Goal: Obtain resource: Download file/media

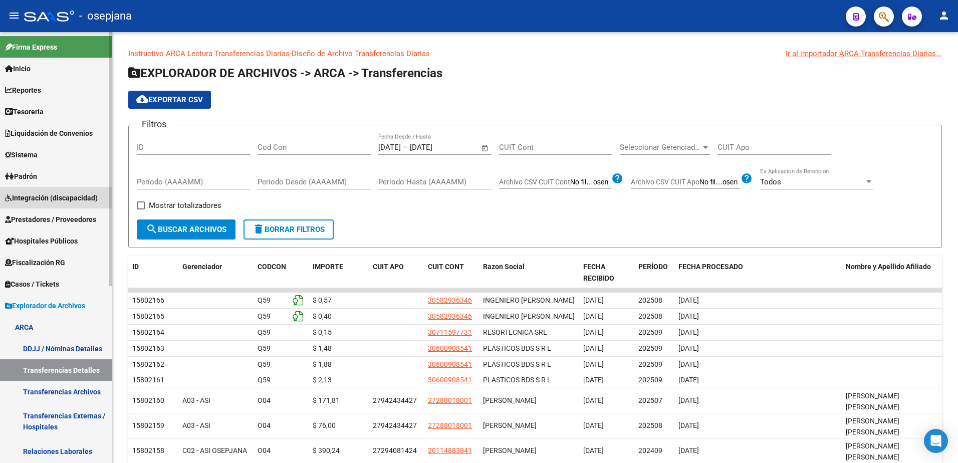
click at [83, 197] on span "Integración (discapacidad)" at bounding box center [51, 197] width 93 height 11
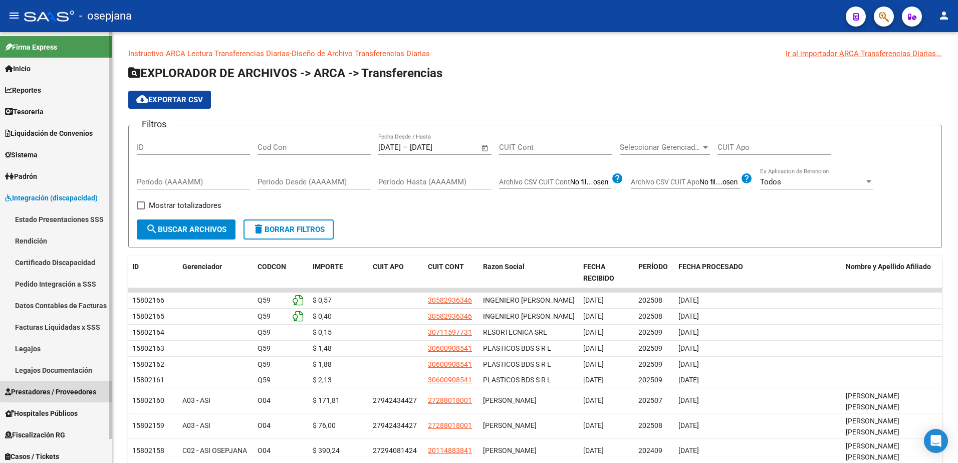
click at [82, 392] on span "Prestadores / Proveedores" at bounding box center [50, 391] width 91 height 11
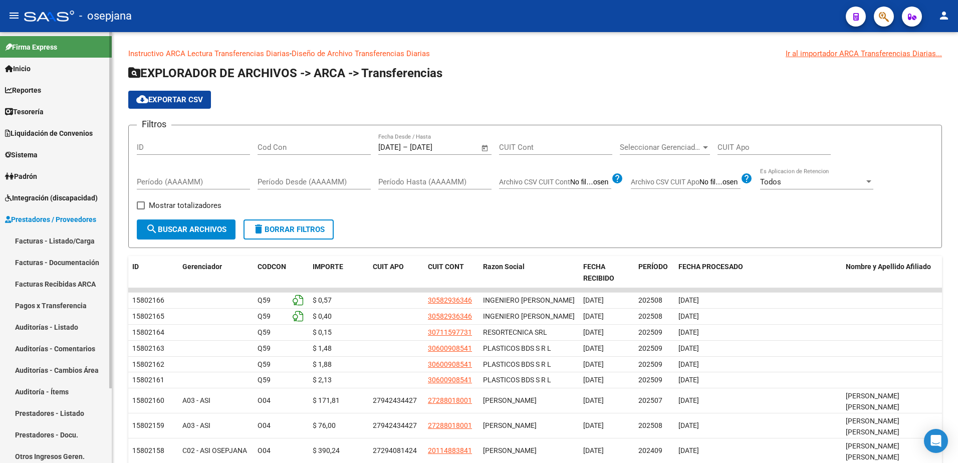
click at [76, 262] on link "Facturas - Documentación" at bounding box center [56, 263] width 112 height 22
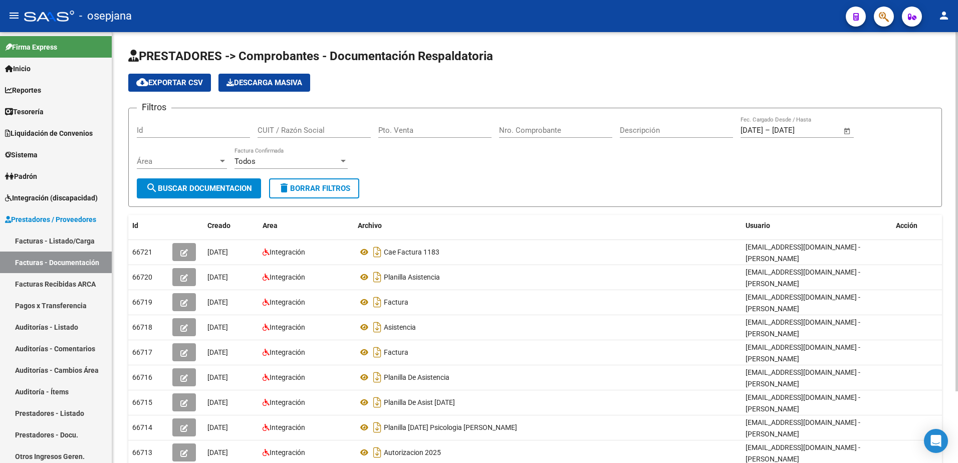
click at [325, 187] on span "delete Borrar Filtros" at bounding box center [314, 188] width 72 height 9
click at [429, 163] on div "Filtros Id CUIT / Razón Social Pto. Venta Nro. Comprobante Descripción Fecha in…" at bounding box center [535, 147] width 797 height 62
click at [289, 131] on input "CUIT / Razón Social" at bounding box center [314, 130] width 113 height 9
paste input "27237015431"
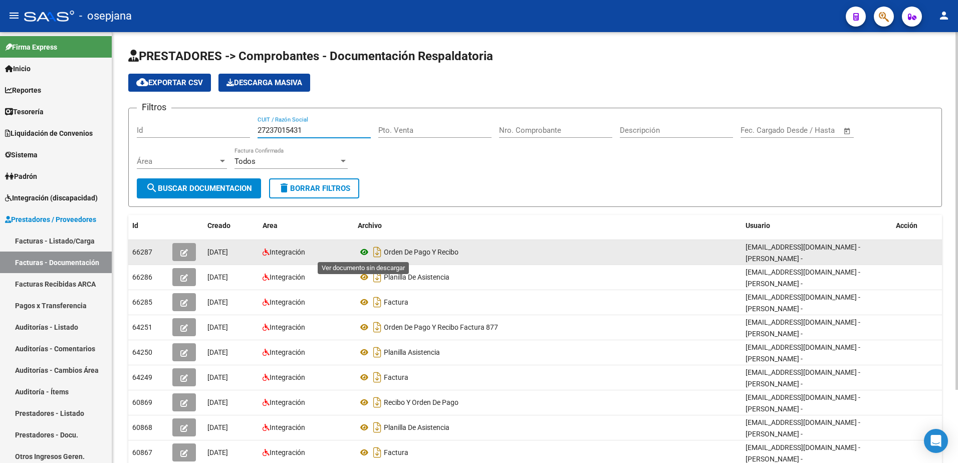
click at [365, 252] on icon at bounding box center [364, 252] width 13 height 12
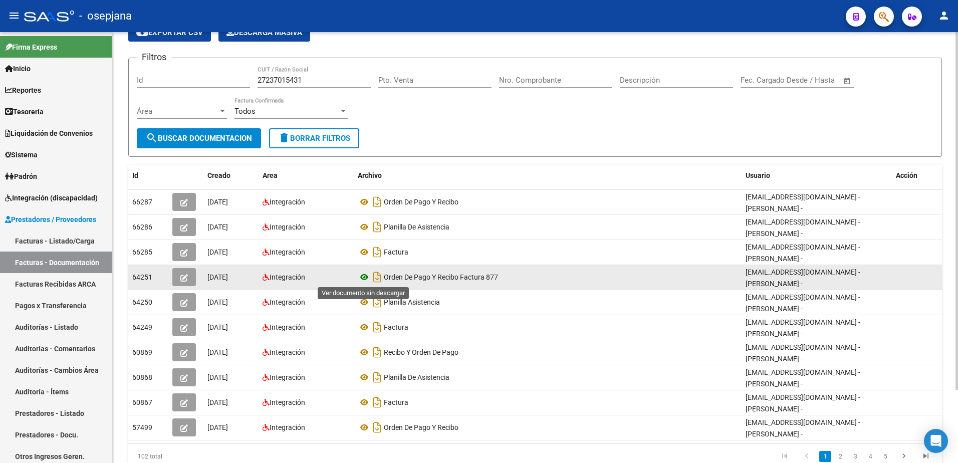
click at [364, 275] on icon at bounding box center [364, 277] width 13 height 12
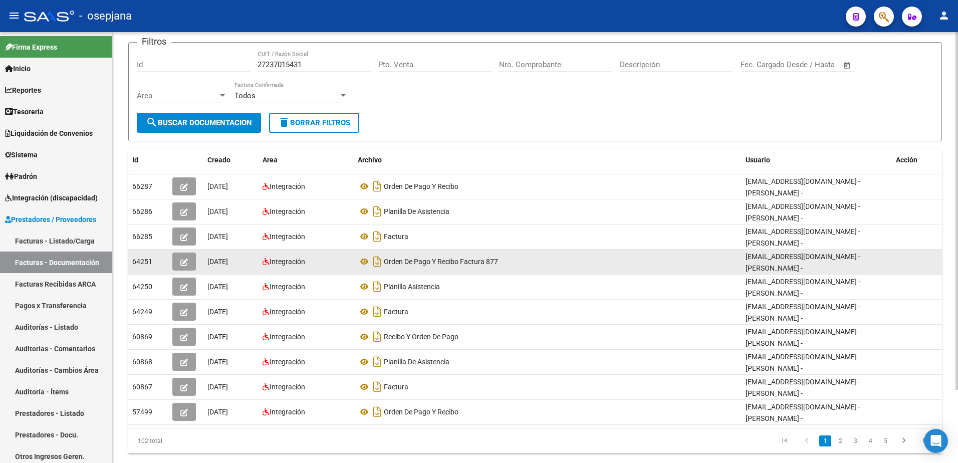
scroll to position [88, 0]
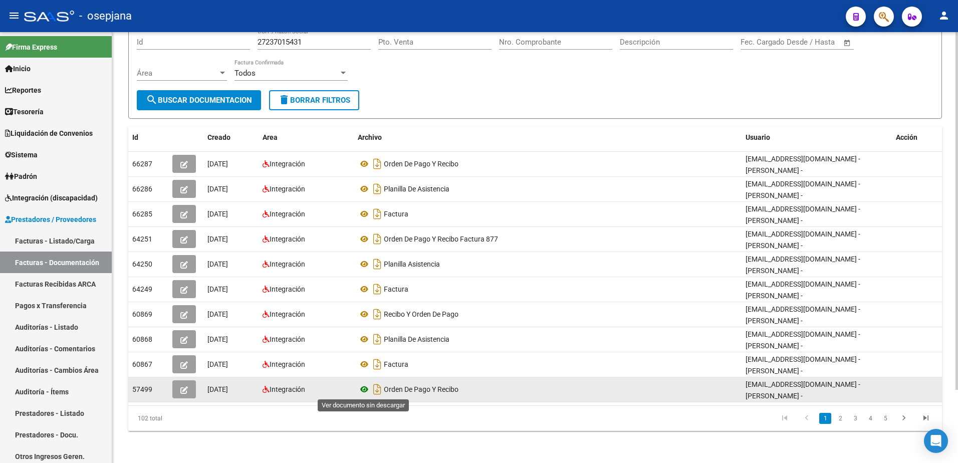
click at [362, 390] on icon at bounding box center [364, 389] width 13 height 12
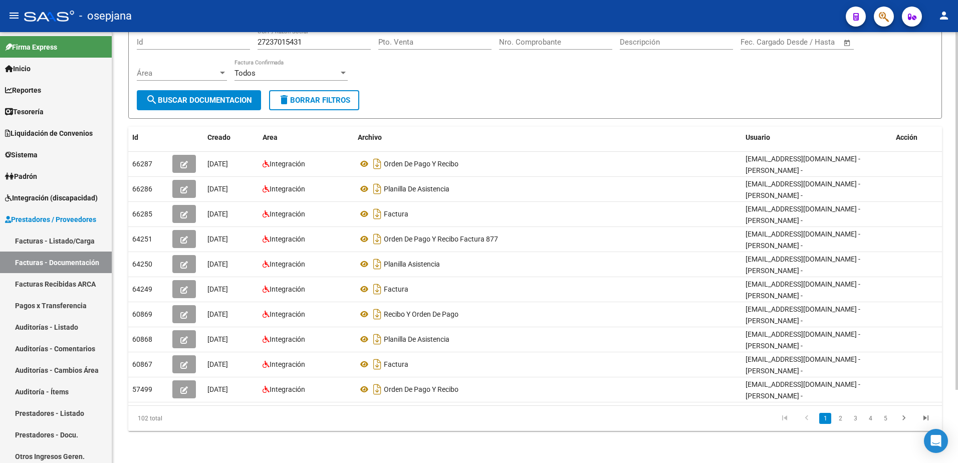
click at [416, 94] on form "Filtros Id 27237015431 CUIT / Razón Social Pto. Venta Nro. Comprobante Descripc…" at bounding box center [535, 69] width 814 height 99
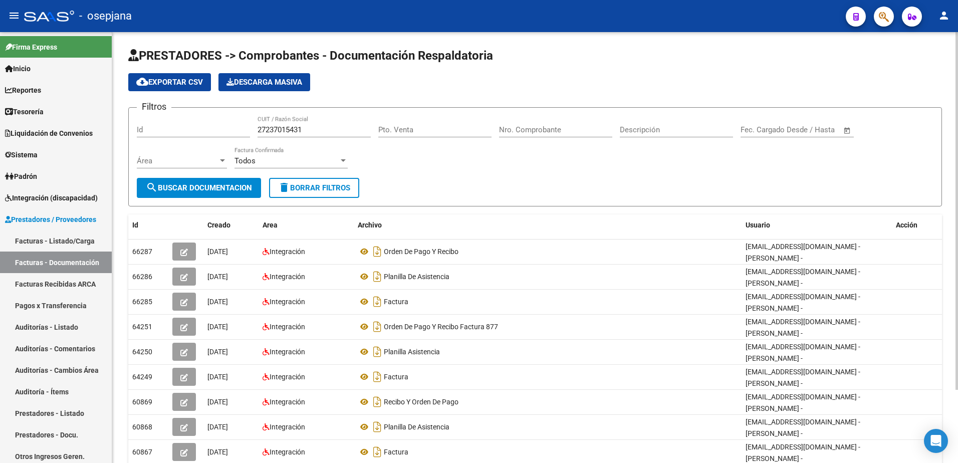
scroll to position [0, 0]
drag, startPoint x: 318, startPoint y: 131, endPoint x: 154, endPoint y: 120, distance: 164.7
click at [154, 120] on div "Filtros Id 27237015431 CUIT / Razón Social Pto. Venta Nro. Comprobante Descripc…" at bounding box center [535, 147] width 797 height 62
paste input "9569558"
click at [221, 187] on span "search Buscar Documentacion" at bounding box center [199, 188] width 106 height 9
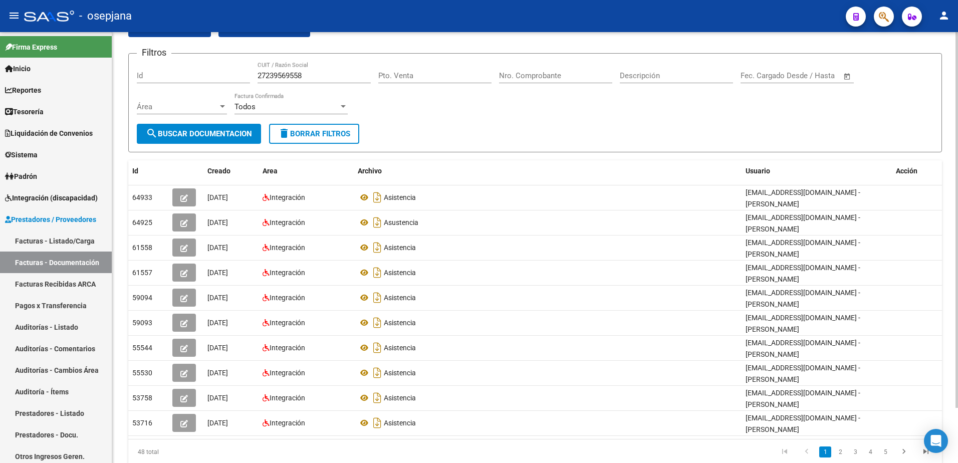
scroll to position [63, 0]
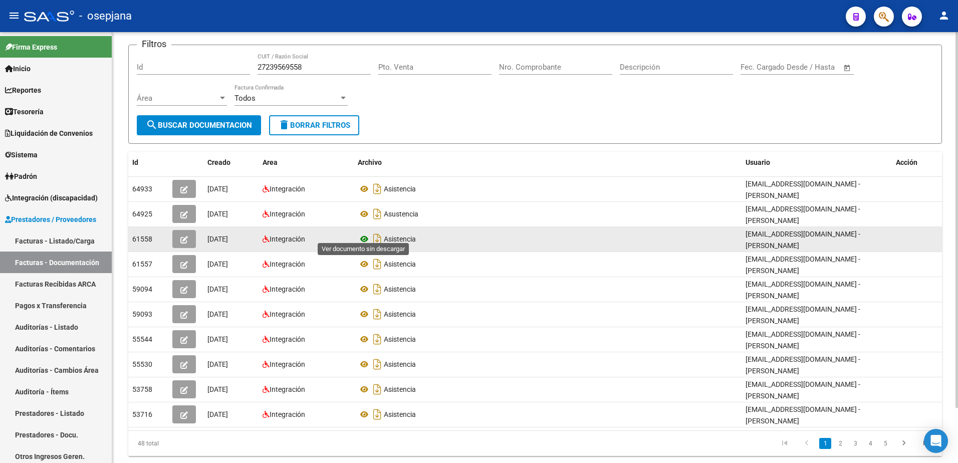
click at [366, 234] on icon at bounding box center [364, 239] width 13 height 12
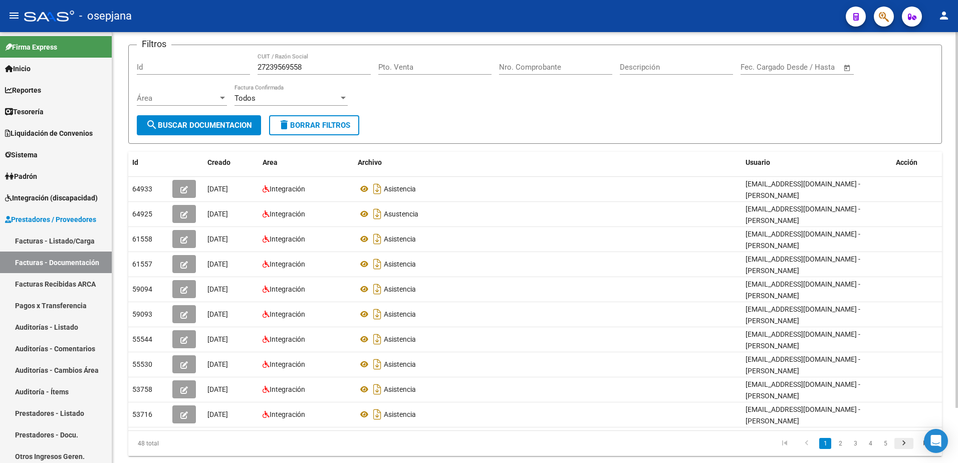
click at [903, 438] on icon "go to next page" at bounding box center [904, 444] width 13 height 12
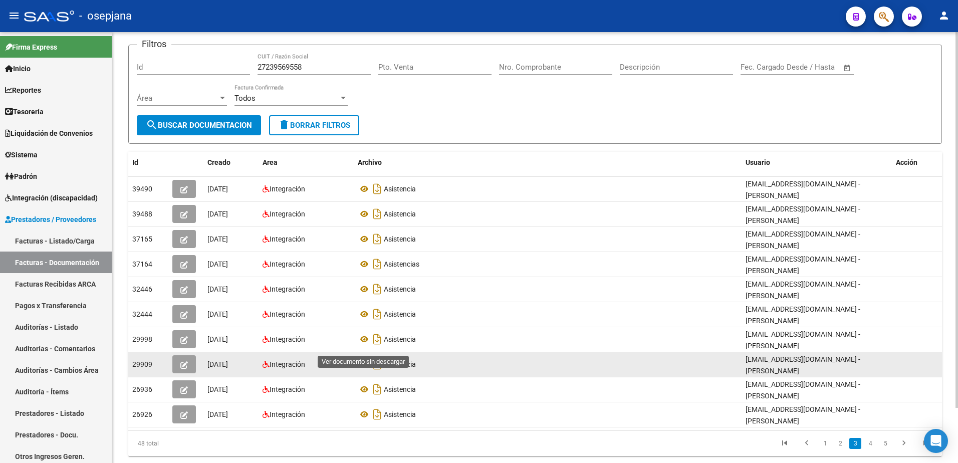
click at [364, 358] on icon at bounding box center [364, 364] width 13 height 12
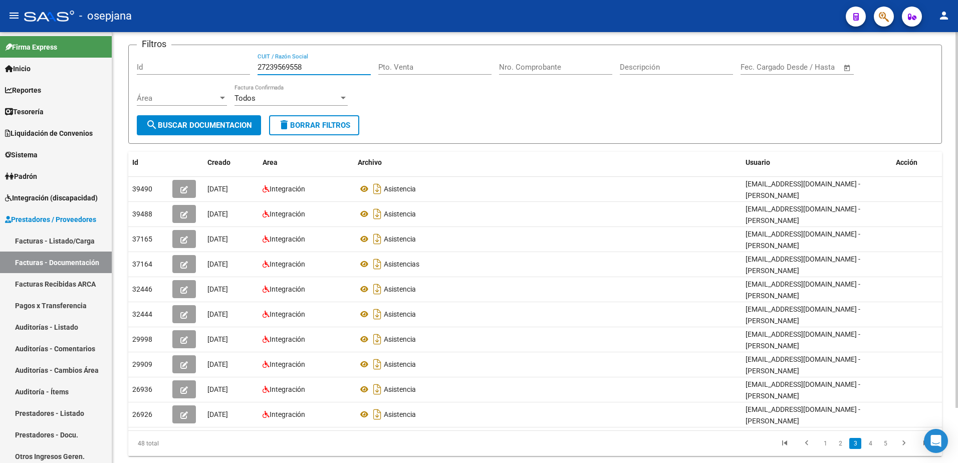
drag, startPoint x: 233, startPoint y: 55, endPoint x: 173, endPoint y: 53, distance: 59.2
click at [173, 53] on form "Filtros Id 27239569558 CUIT / Razón Social Pto. Venta Nro. Comprobante Descripc…" at bounding box center [535, 94] width 814 height 99
paste input "44969513"
click at [207, 122] on span "search Buscar Documentacion" at bounding box center [199, 125] width 106 height 9
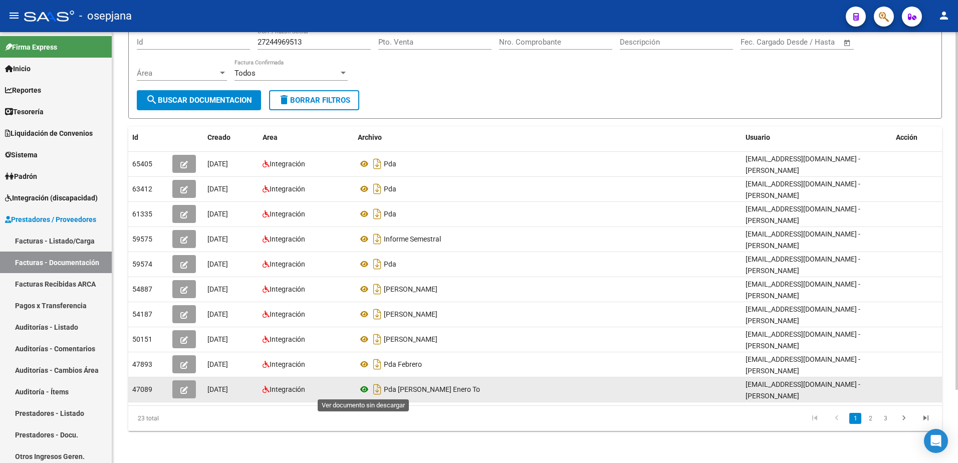
click at [360, 391] on icon at bounding box center [364, 389] width 13 height 12
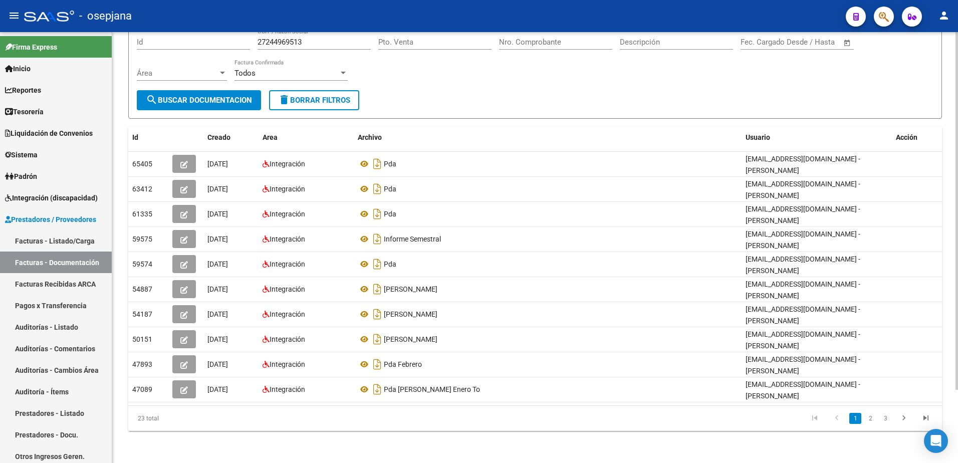
click at [843, 423] on icon "go to previous page" at bounding box center [836, 419] width 13 height 12
click at [414, 435] on div "PRESTADORES -> Comprobantes - Documentación Respaldatoria cloud_download Export…" at bounding box center [535, 203] width 846 height 519
click at [858, 454] on div "PRESTADORES -> Comprobantes - Documentación Respaldatoria cloud_download Export…" at bounding box center [535, 203] width 846 height 519
click at [902, 419] on icon "go to next page" at bounding box center [904, 419] width 13 height 12
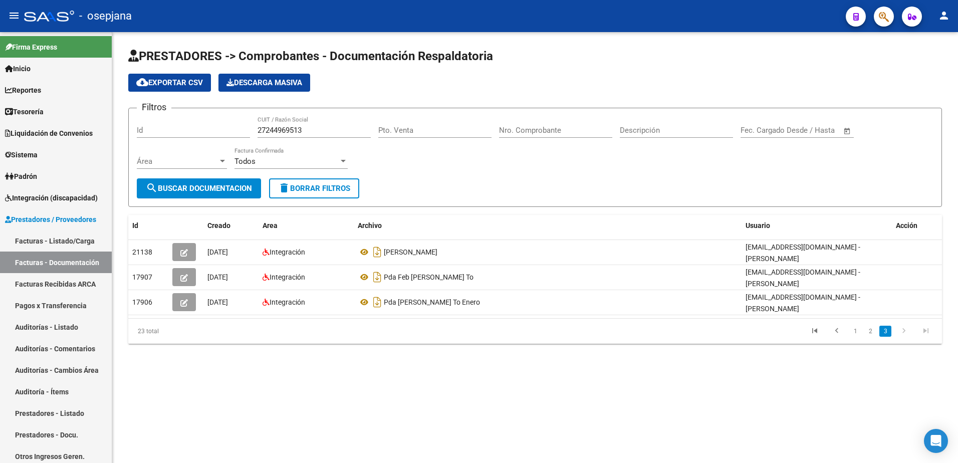
scroll to position [0, 0]
click at [326, 133] on input "27244969513" at bounding box center [314, 130] width 113 height 9
drag, startPoint x: 228, startPoint y: 127, endPoint x: 215, endPoint y: 127, distance: 12.5
click at [215, 127] on div "Filtros Id 27244969513 CUIT / Razón Social Pto. Venta Nro. Comprobante Descripc…" at bounding box center [535, 147] width 797 height 62
paste input "5683606"
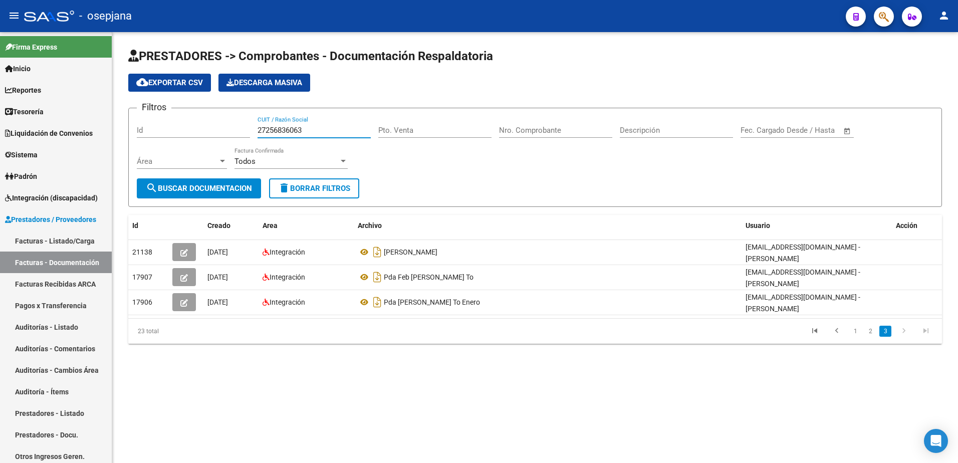
type input "27256836063"
click at [226, 189] on span "search Buscar Documentacion" at bounding box center [199, 188] width 106 height 9
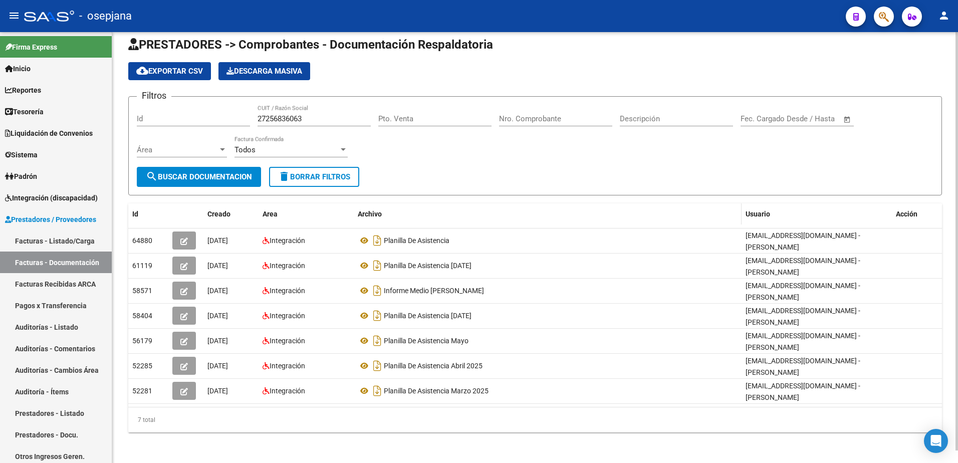
scroll to position [13, 0]
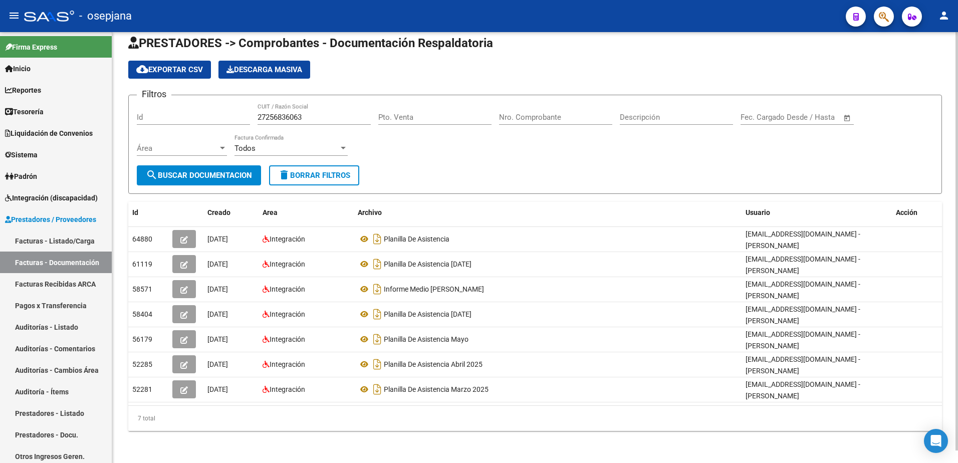
click at [905, 421] on div "7 total" at bounding box center [535, 418] width 814 height 25
click at [905, 420] on div "7 total" at bounding box center [535, 418] width 814 height 25
click at [849, 449] on div "PRESTADORES -> Comprobantes - Documentación Respaldatoria cloud_download Export…" at bounding box center [535, 241] width 846 height 444
click at [902, 421] on div "7 total" at bounding box center [535, 418] width 814 height 25
click at [454, 151] on div "Filtros Id 27256836063 CUIT / Razón Social Pto. Venta Nro. Comprobante Descripc…" at bounding box center [535, 134] width 797 height 62
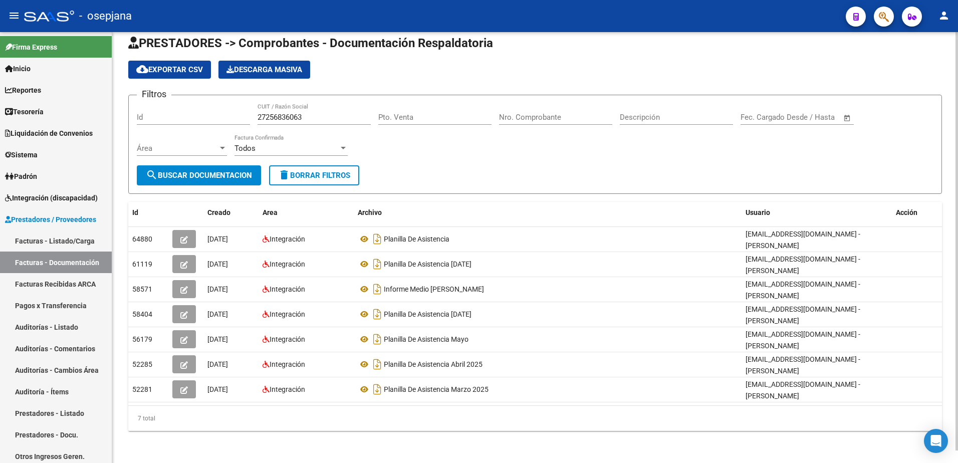
click at [759, 421] on div "7 total" at bounding box center [535, 418] width 814 height 25
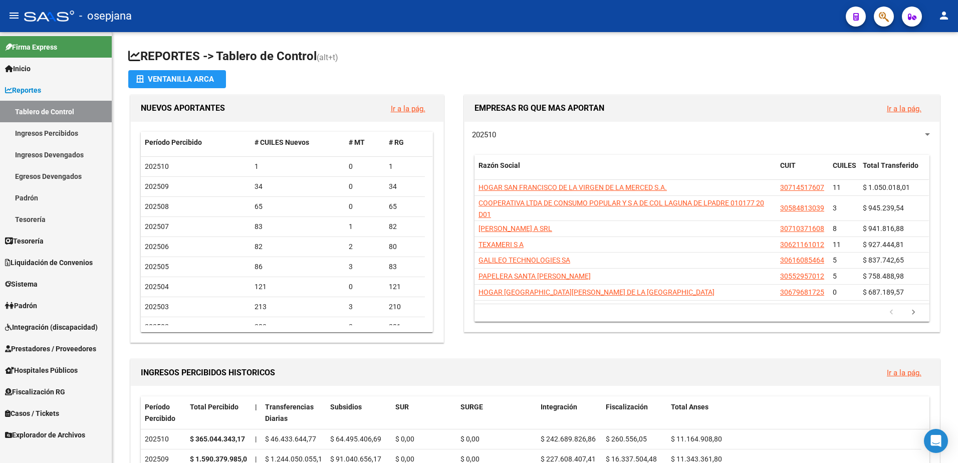
click at [82, 346] on span "Prestadores / Proveedores" at bounding box center [50, 348] width 91 height 11
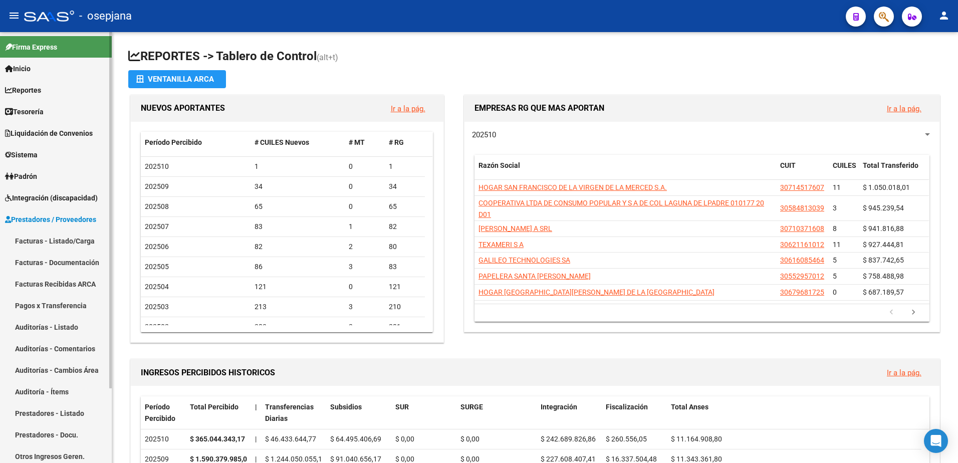
click at [68, 259] on link "Facturas - Documentación" at bounding box center [56, 263] width 112 height 22
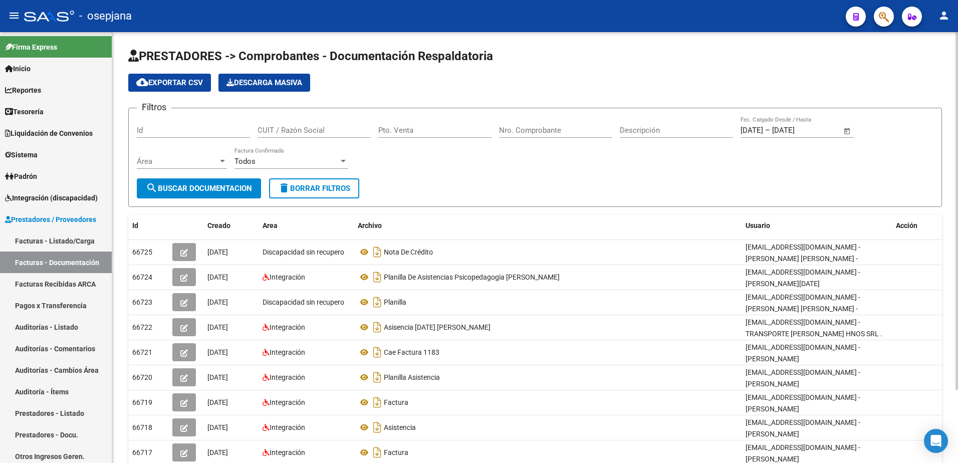
click at [320, 190] on span "delete Borrar Filtros" at bounding box center [314, 188] width 72 height 9
click at [425, 185] on form "Filtros Id CUIT / Razón Social Pto. Venta Nro. Comprobante Descripción Fecha in…" at bounding box center [535, 157] width 814 height 99
click at [313, 135] on div "CUIT / Razón Social" at bounding box center [314, 127] width 113 height 22
paste input "27256836063"
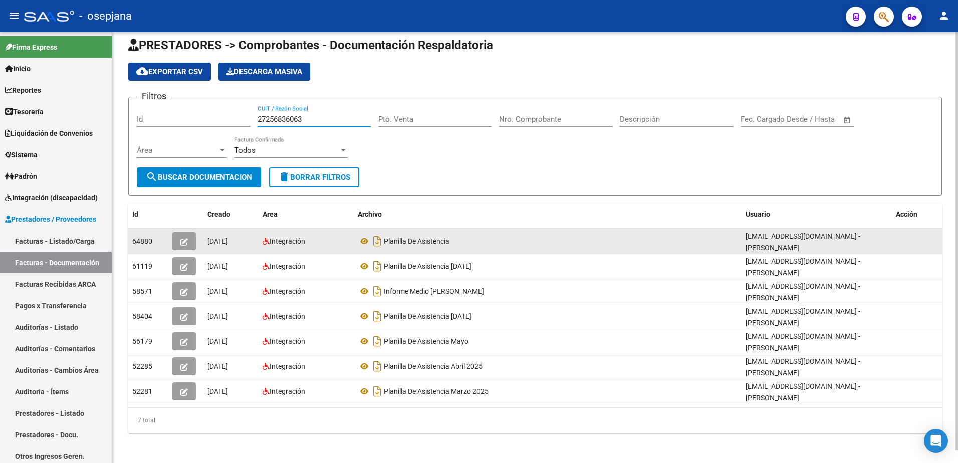
scroll to position [13, 0]
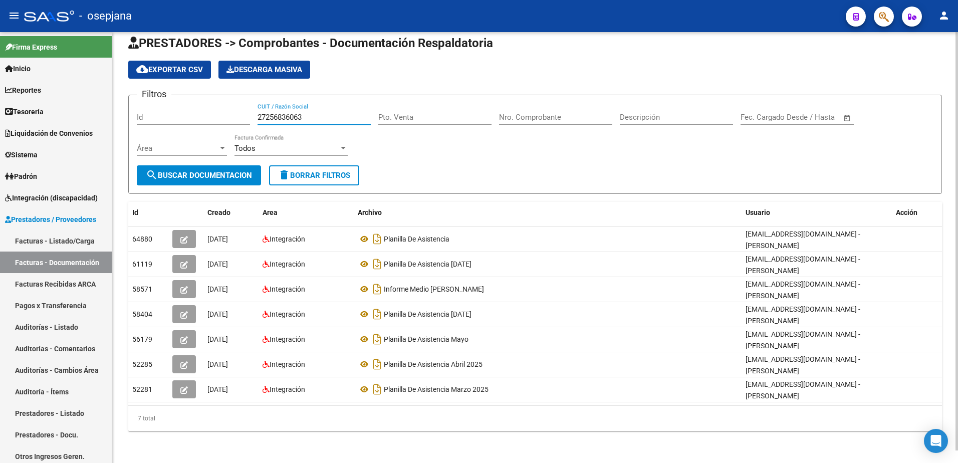
drag, startPoint x: 317, startPoint y: 117, endPoint x: 187, endPoint y: 101, distance: 130.8
click at [187, 101] on form "Filtros Id 27256836063 CUIT / Razón Social Pto. Venta Nro. Comprobante Descripc…" at bounding box center [535, 144] width 814 height 99
paste input "62822074"
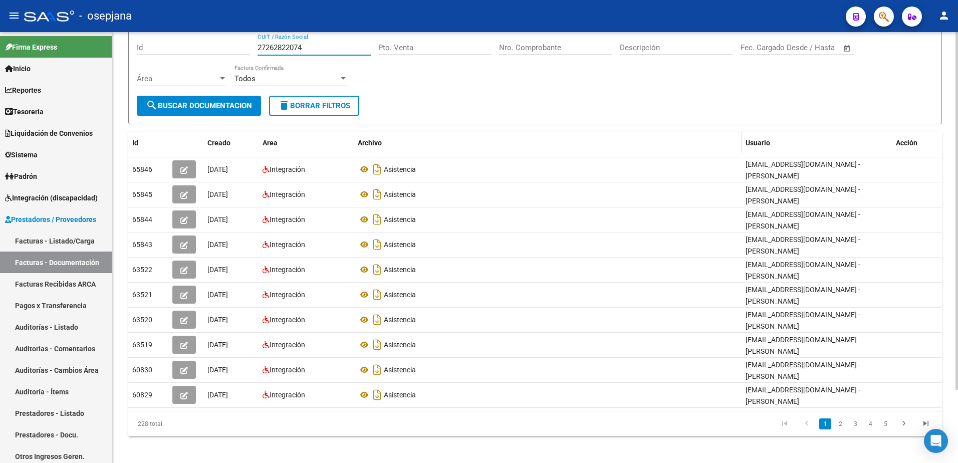
scroll to position [88, 0]
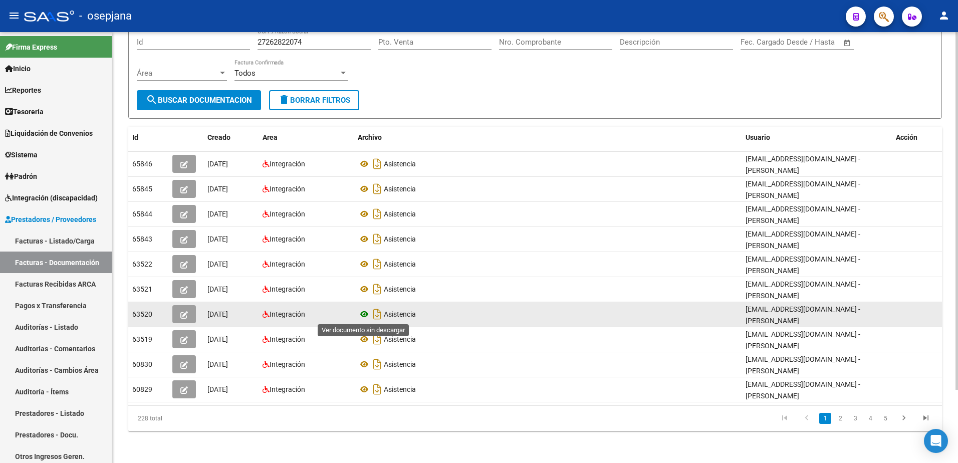
click at [363, 314] on icon at bounding box center [364, 314] width 13 height 12
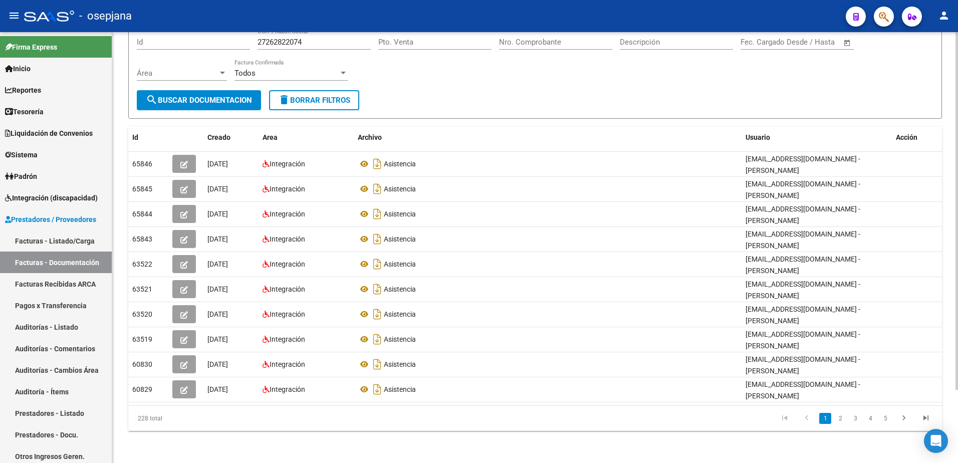
click at [858, 424] on li "3" at bounding box center [855, 418] width 15 height 17
click at [839, 420] on link "2" at bounding box center [840, 418] width 12 height 11
click at [902, 421] on icon "go to next page" at bounding box center [904, 419] width 13 height 12
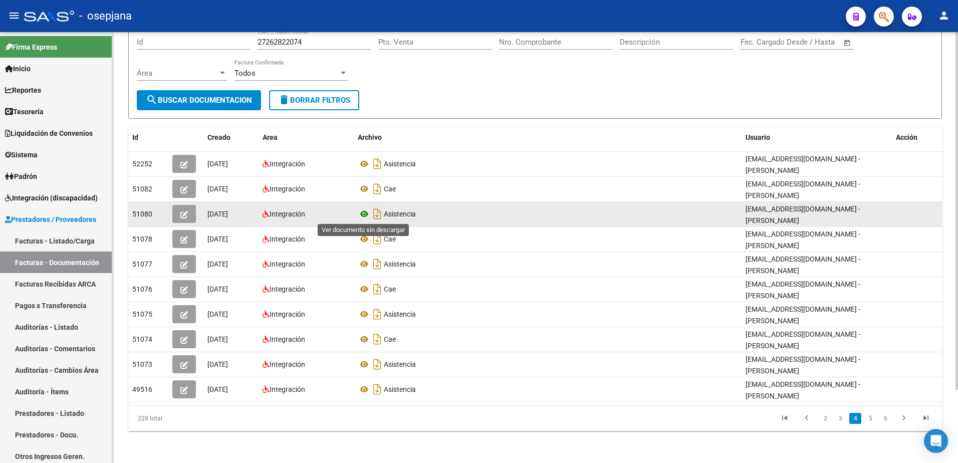
click at [364, 212] on icon at bounding box center [364, 214] width 13 height 12
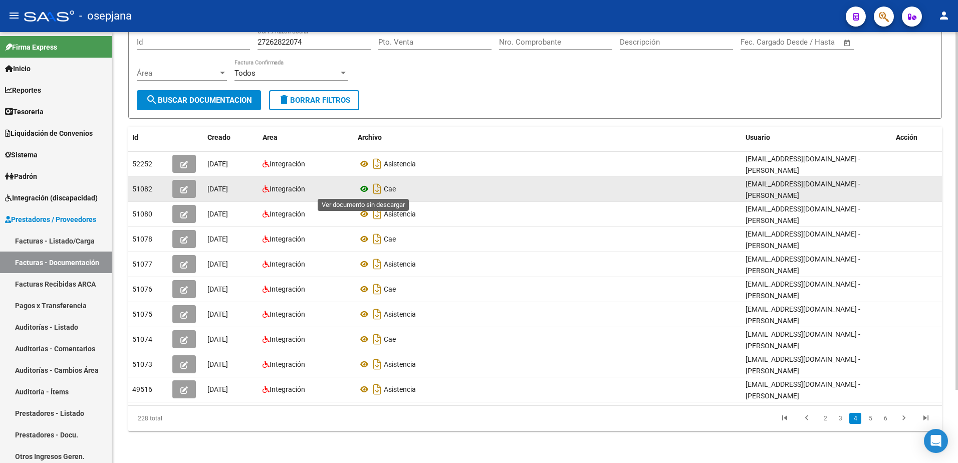
click at [361, 188] on icon at bounding box center [364, 189] width 13 height 12
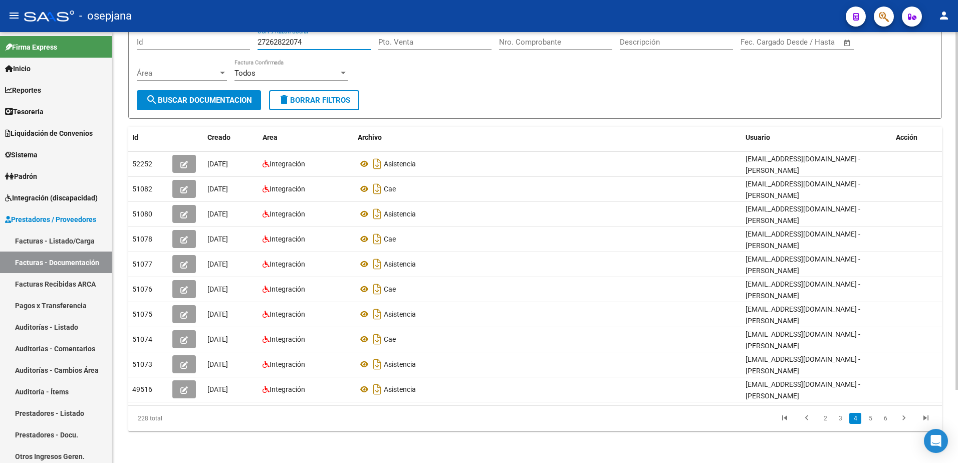
scroll to position [73, 0]
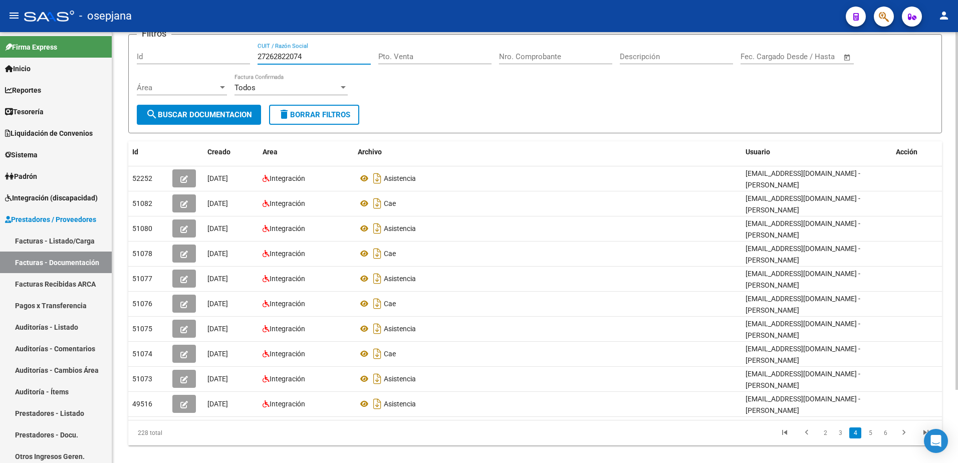
drag, startPoint x: 318, startPoint y: 41, endPoint x: 132, endPoint y: 41, distance: 185.4
click at [132, 41] on form "Filtros Id 27262822074 CUIT / Razón Social Pto. Venta Nro. Comprobante Descripc…" at bounding box center [535, 83] width 814 height 99
paste input "8648351"
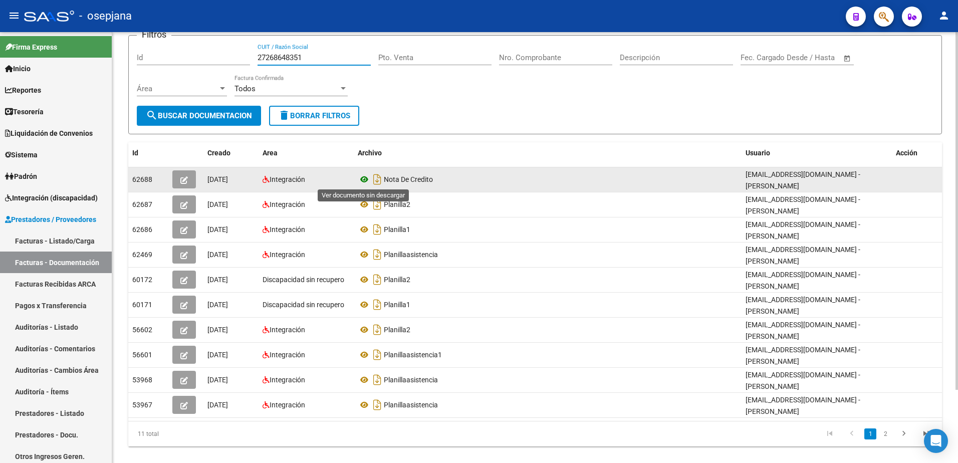
type input "27268648351"
click at [362, 179] on icon at bounding box center [364, 179] width 13 height 12
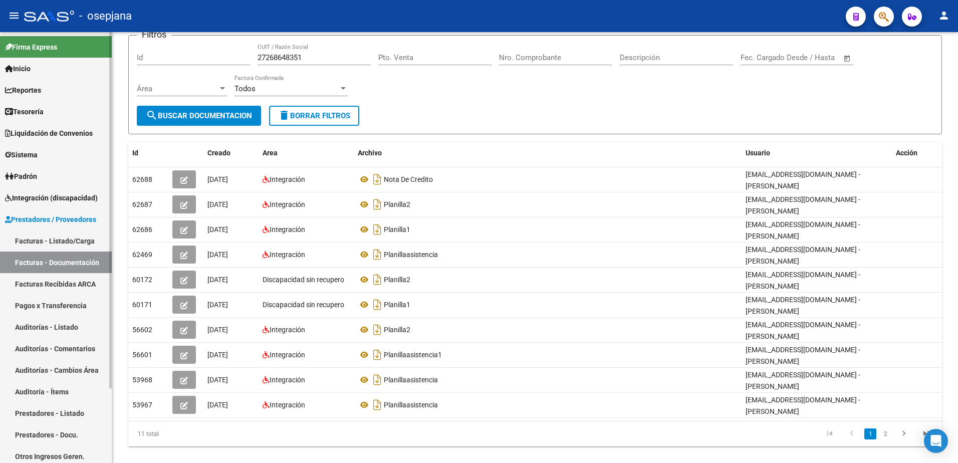
click at [55, 243] on link "Facturas - Listado/Carga" at bounding box center [56, 241] width 112 height 22
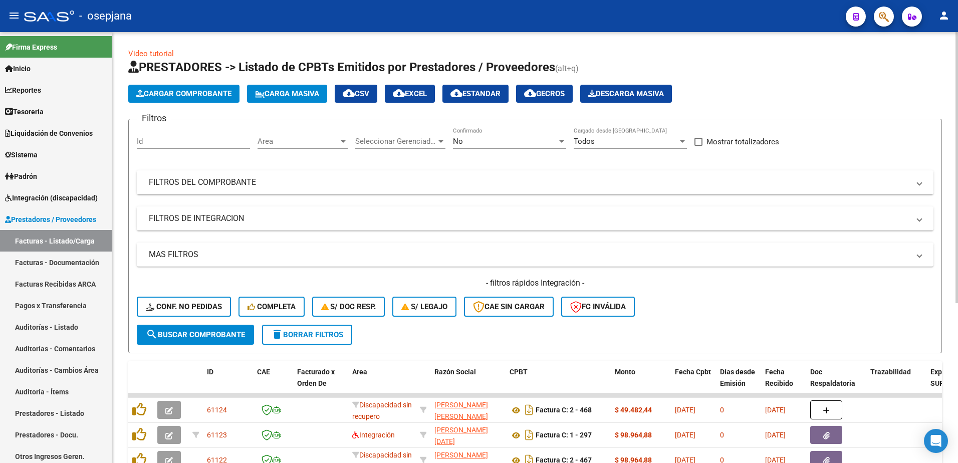
click at [531, 141] on div "No" at bounding box center [505, 141] width 104 height 9
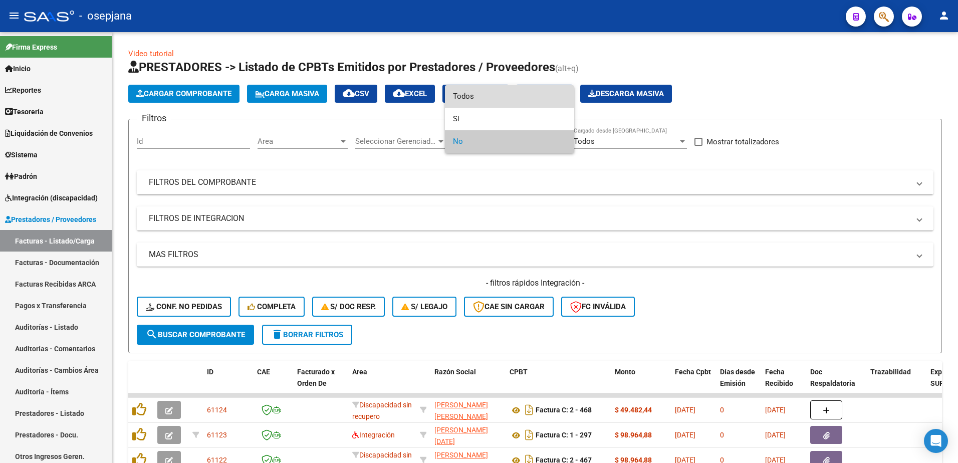
click at [486, 100] on span "Todos" at bounding box center [509, 96] width 113 height 23
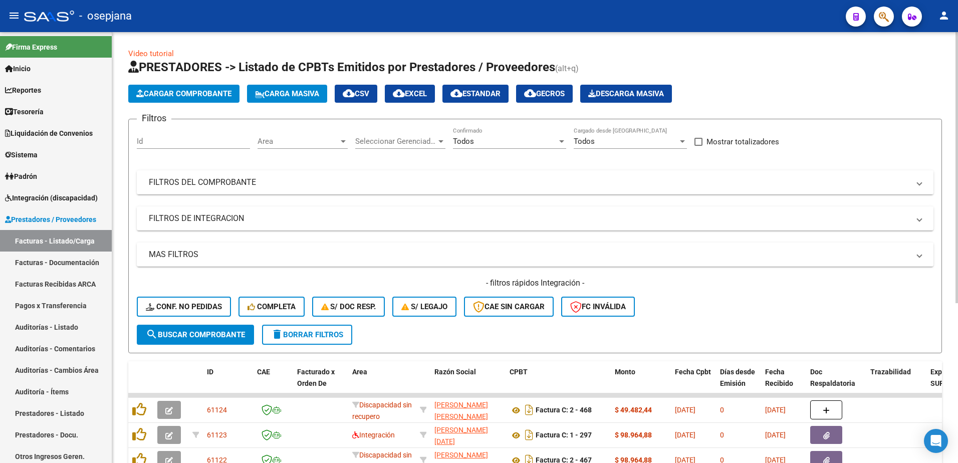
click at [354, 186] on mat-panel-title "FILTROS DEL COMPROBANTE" at bounding box center [529, 182] width 761 height 11
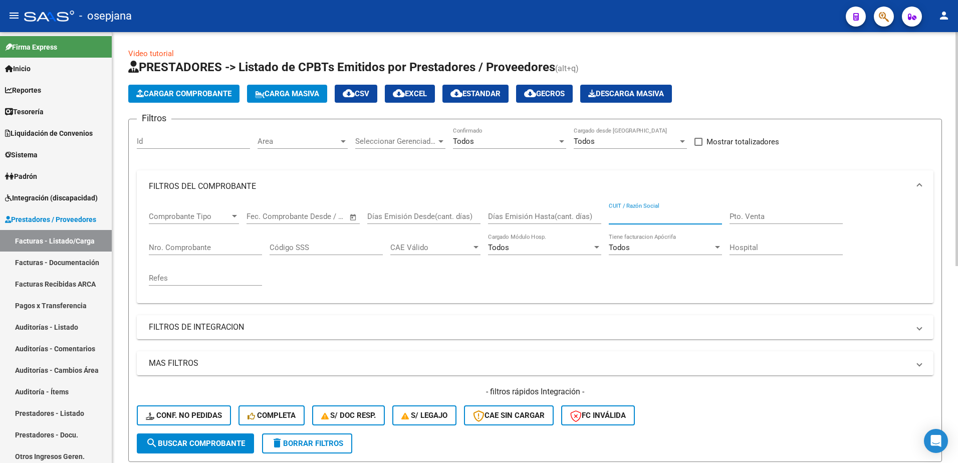
paste input "27268648351"
type input "27268648351"
click at [210, 447] on span "search Buscar Comprobante" at bounding box center [195, 443] width 99 height 9
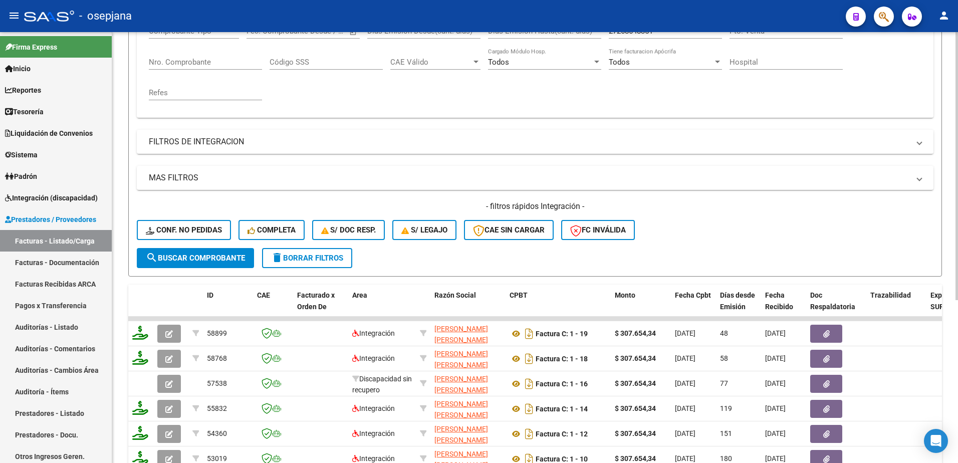
scroll to position [200, 0]
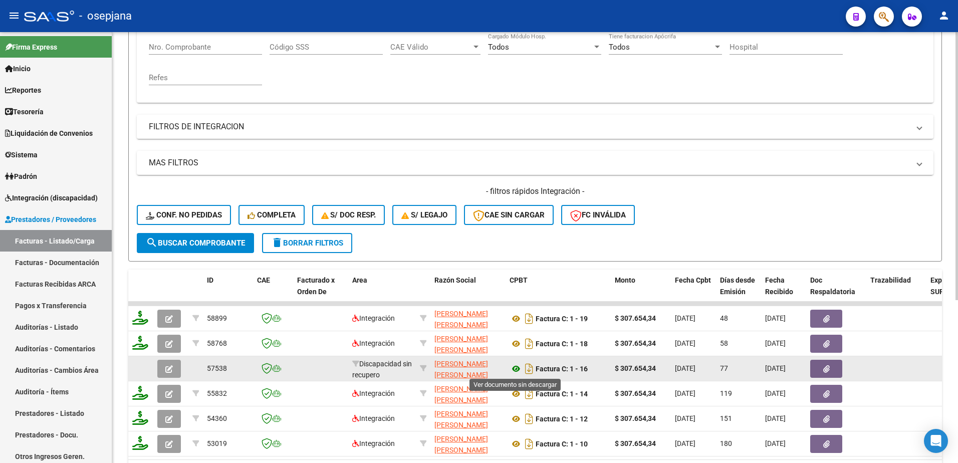
click at [519, 368] on icon at bounding box center [516, 369] width 13 height 12
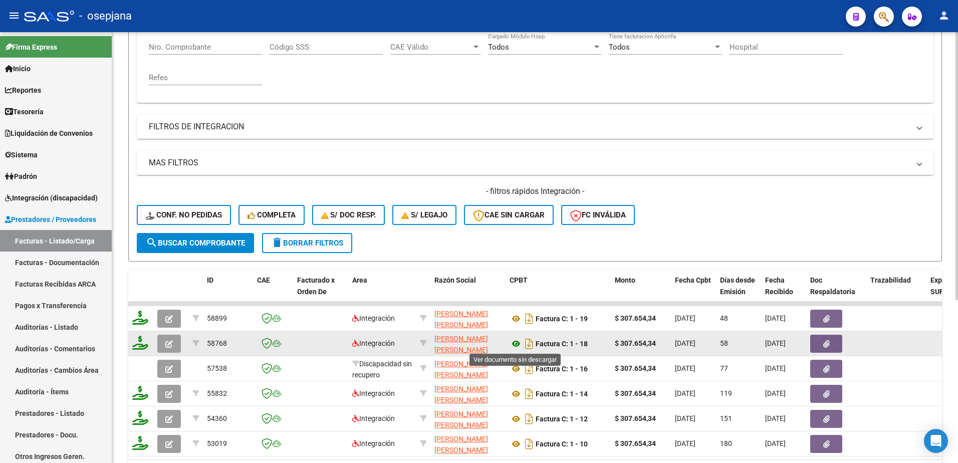
click at [515, 345] on icon at bounding box center [516, 344] width 13 height 12
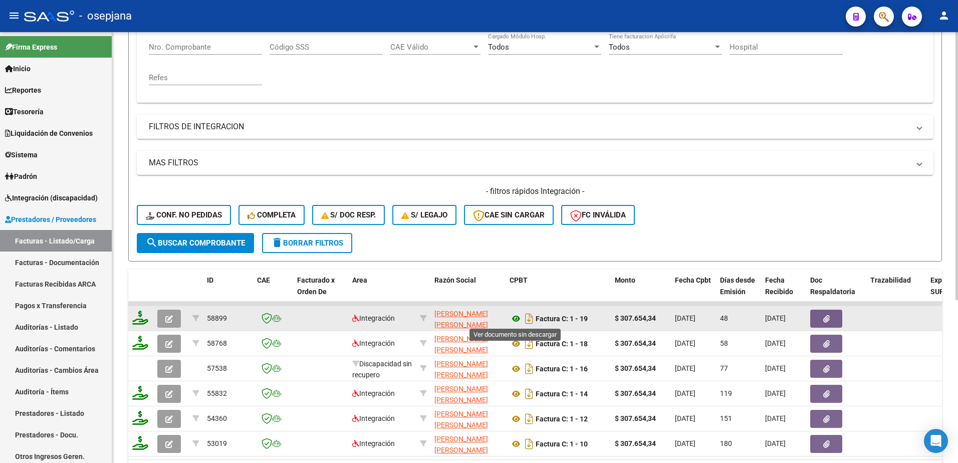
click at [515, 318] on icon at bounding box center [516, 319] width 13 height 12
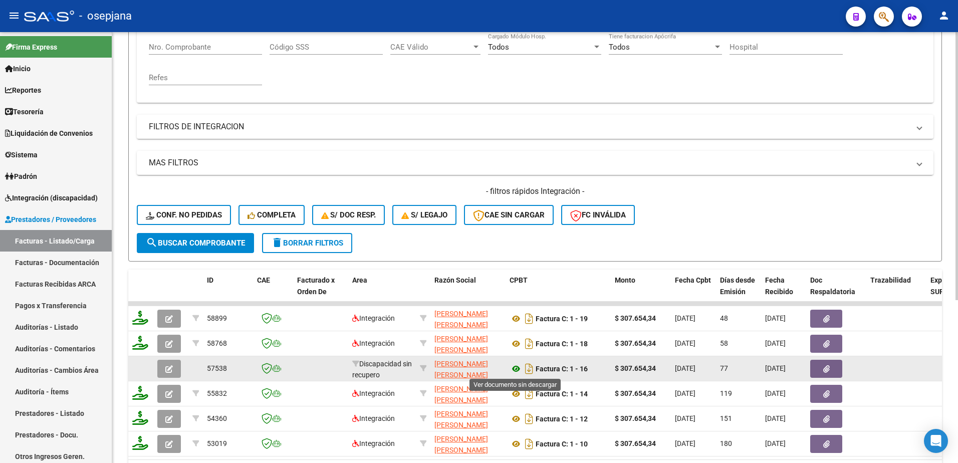
click at [516, 369] on icon at bounding box center [516, 369] width 13 height 12
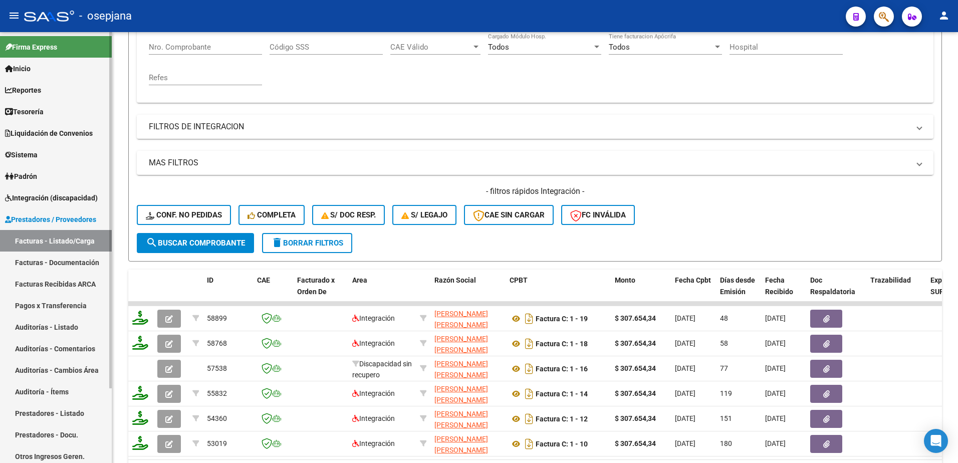
click at [79, 264] on link "Facturas - Documentación" at bounding box center [56, 263] width 112 height 22
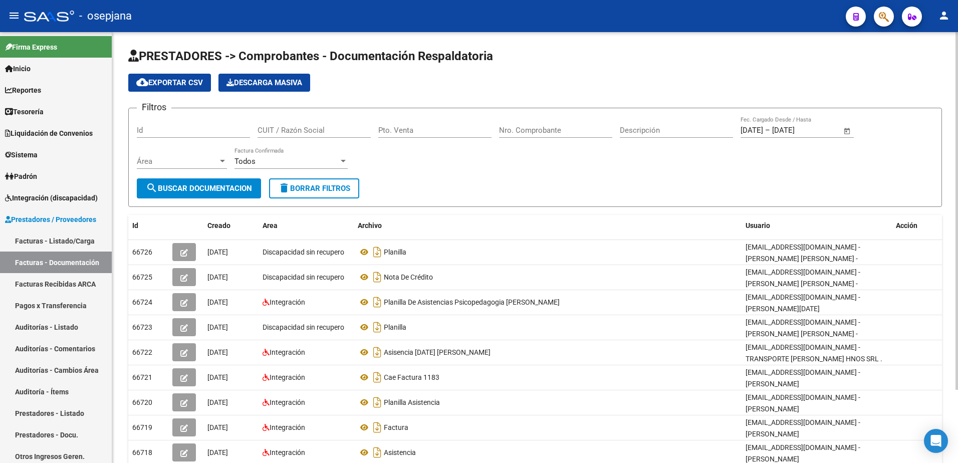
click at [306, 190] on span "delete Borrar Filtros" at bounding box center [314, 188] width 72 height 9
paste input "27268648351"
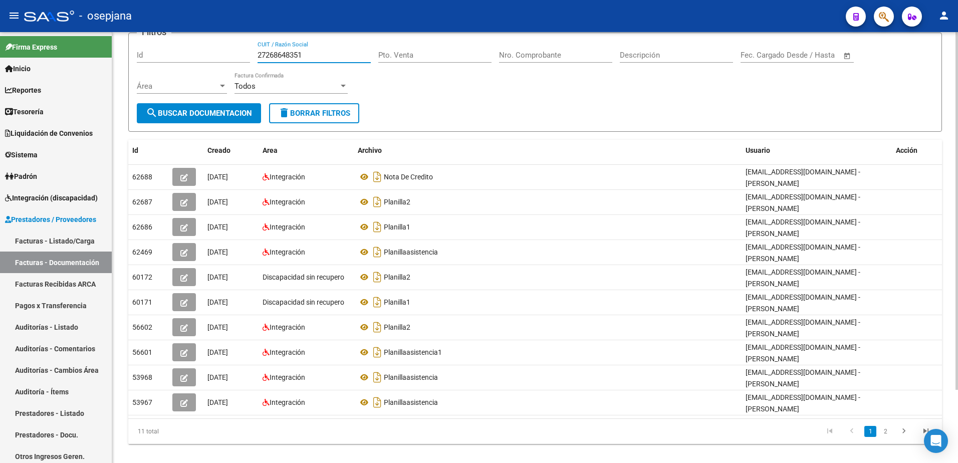
scroll to position [88, 0]
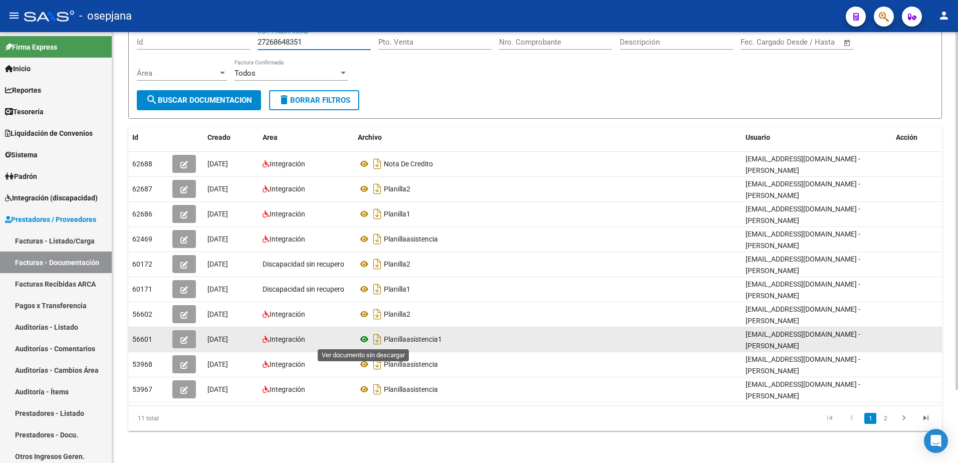
click at [362, 338] on icon at bounding box center [364, 339] width 13 height 12
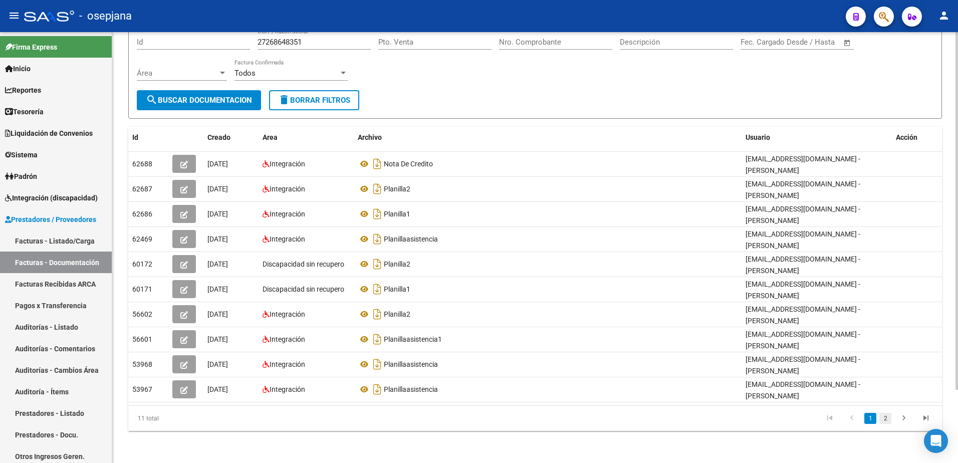
click at [883, 418] on link "2" at bounding box center [885, 418] width 12 height 11
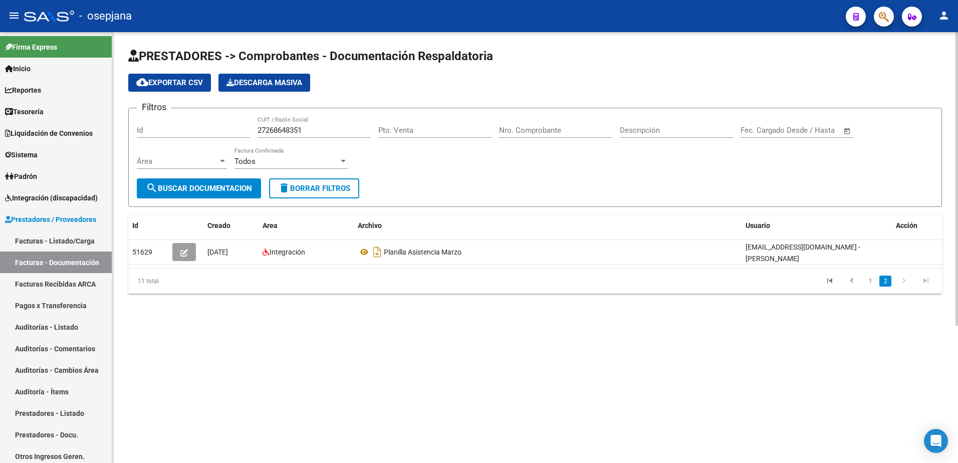
scroll to position [0, 0]
click at [223, 117] on div "Filtros Id 27268648351 CUIT / Razón Social Pto. Venta Nro. Comprobante Descripc…" at bounding box center [535, 147] width 797 height 62
paste input "71441199"
click at [228, 186] on span "search Buscar Documentacion" at bounding box center [199, 188] width 106 height 9
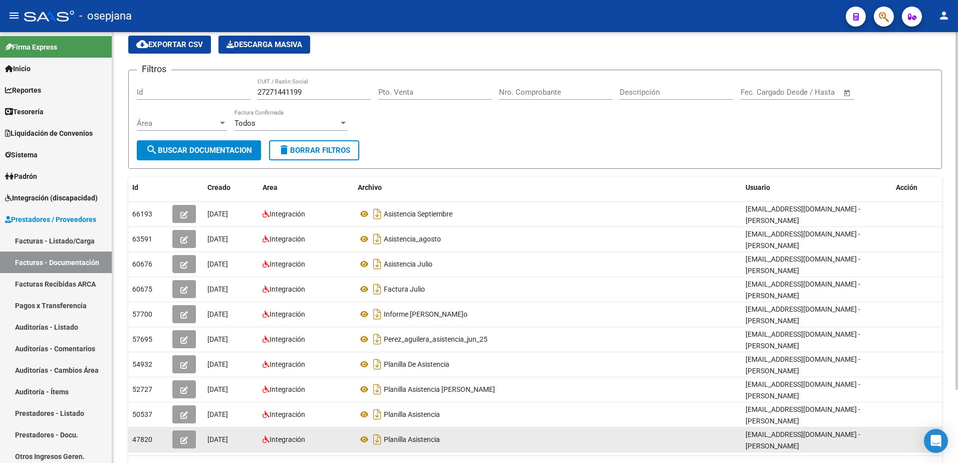
scroll to position [88, 0]
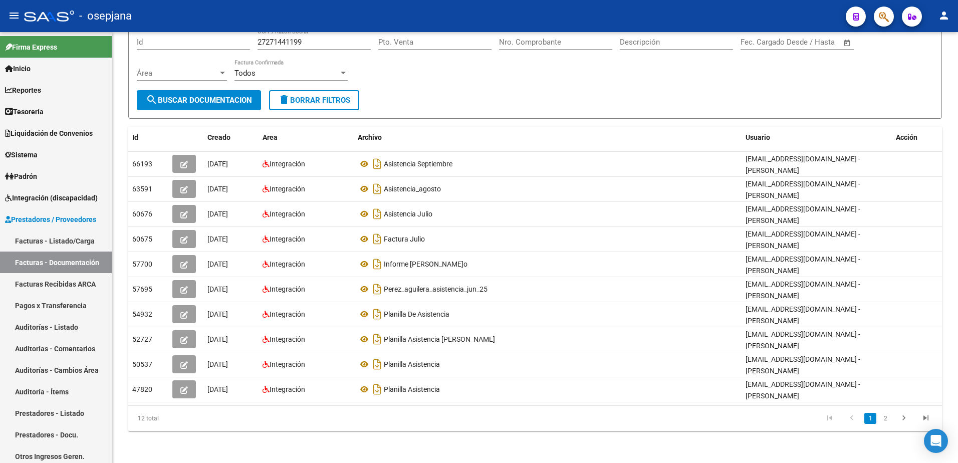
click at [886, 420] on link "2" at bounding box center [885, 418] width 12 height 11
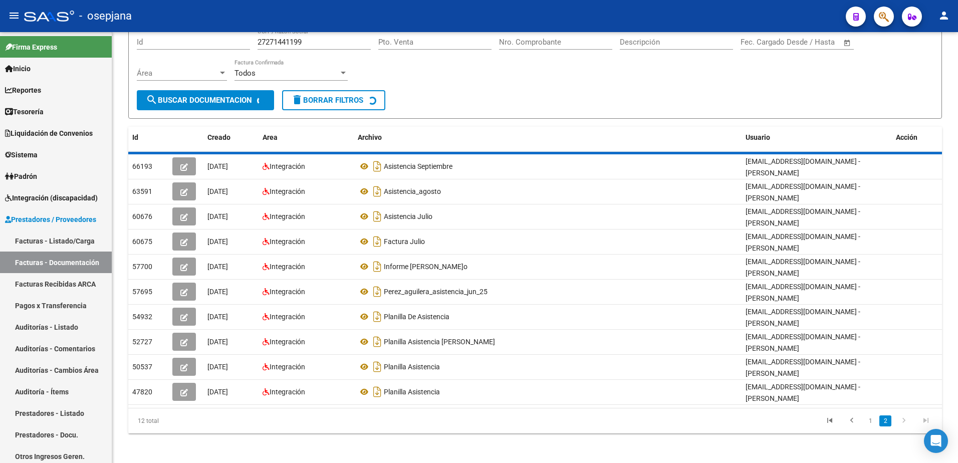
scroll to position [0, 0]
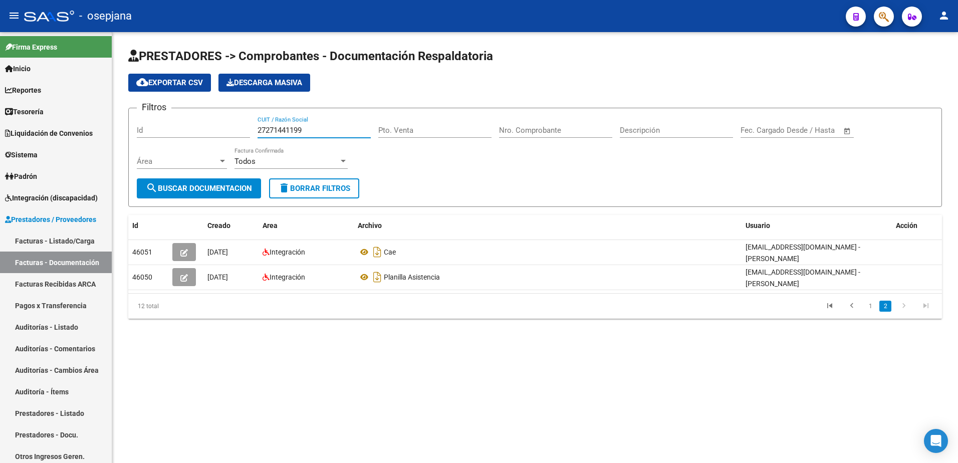
drag, startPoint x: 312, startPoint y: 128, endPoint x: 172, endPoint y: 119, distance: 140.1
click at [172, 119] on div "Filtros Id 27271441199 CUIT / Razón Social Pto. Venta Nro. Comprobante Descripc…" at bounding box center [535, 147] width 797 height 62
paste input "2064186"
click at [213, 189] on span "search Buscar Documentacion" at bounding box center [199, 188] width 106 height 9
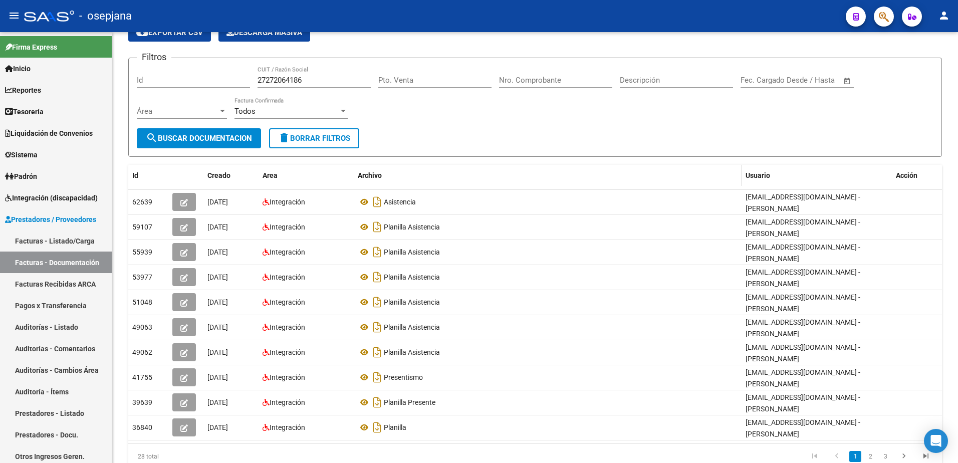
scroll to position [88, 0]
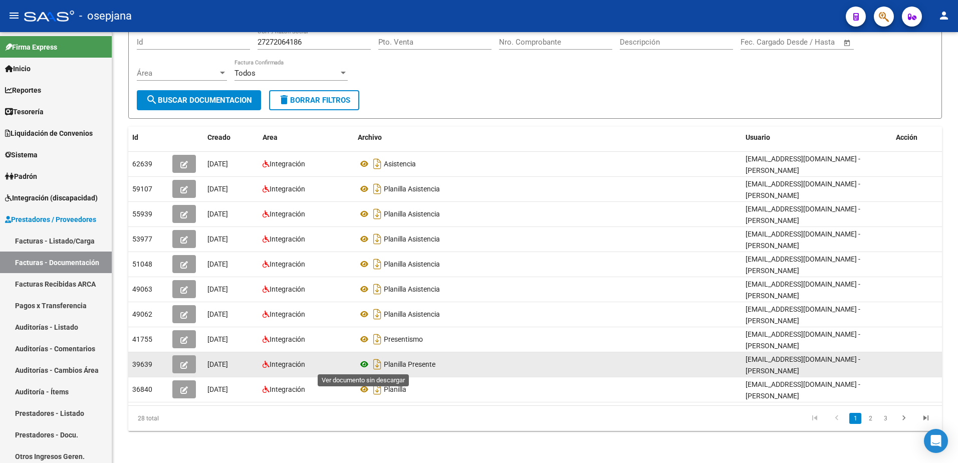
click at [366, 364] on icon at bounding box center [364, 364] width 13 height 12
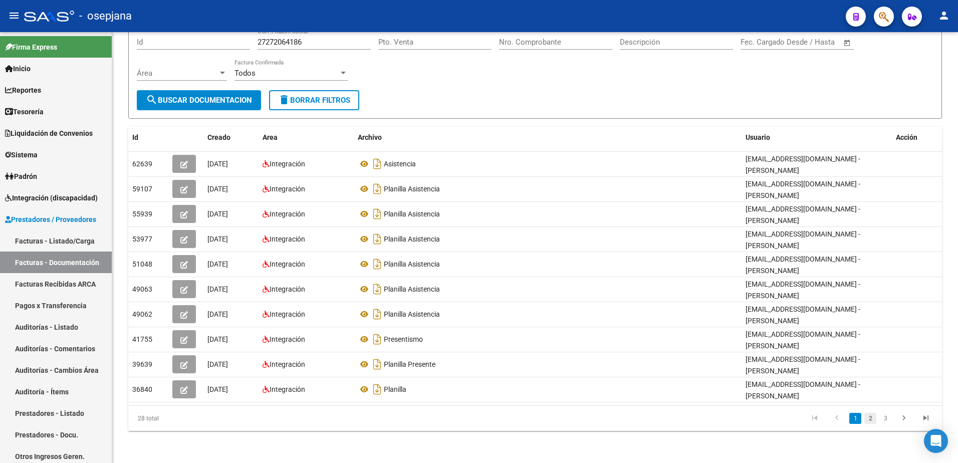
click at [873, 421] on link "2" at bounding box center [870, 418] width 12 height 11
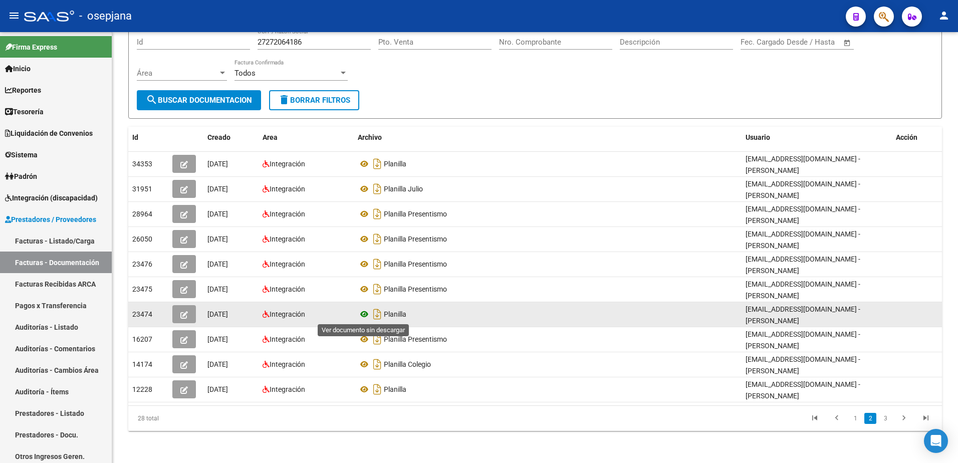
click at [362, 314] on icon at bounding box center [364, 314] width 13 height 12
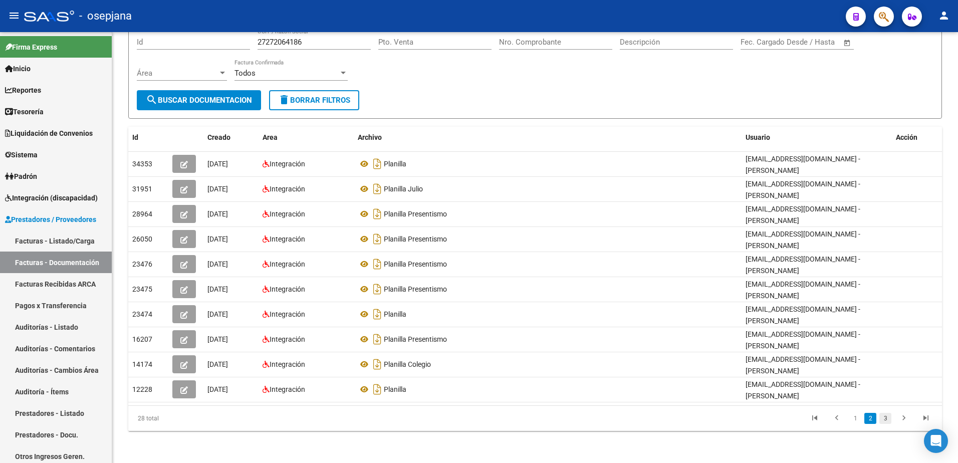
click at [884, 419] on link "3" at bounding box center [885, 418] width 12 height 11
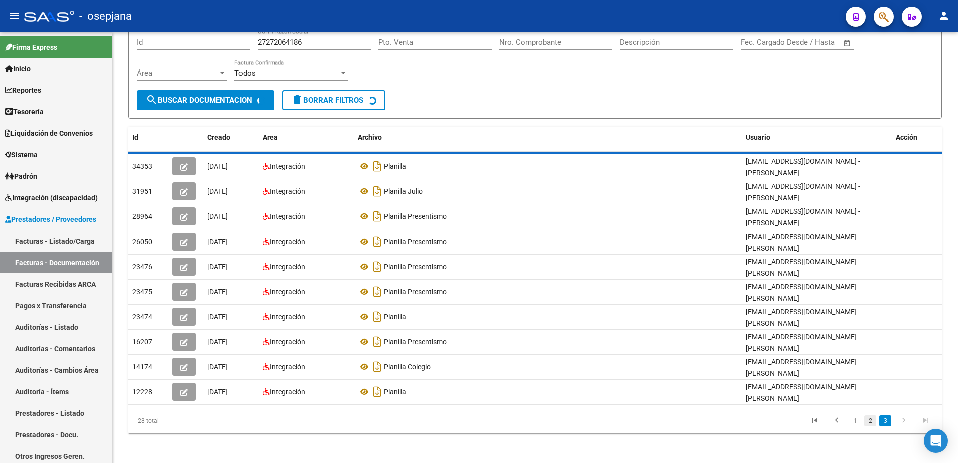
scroll to position [38, 0]
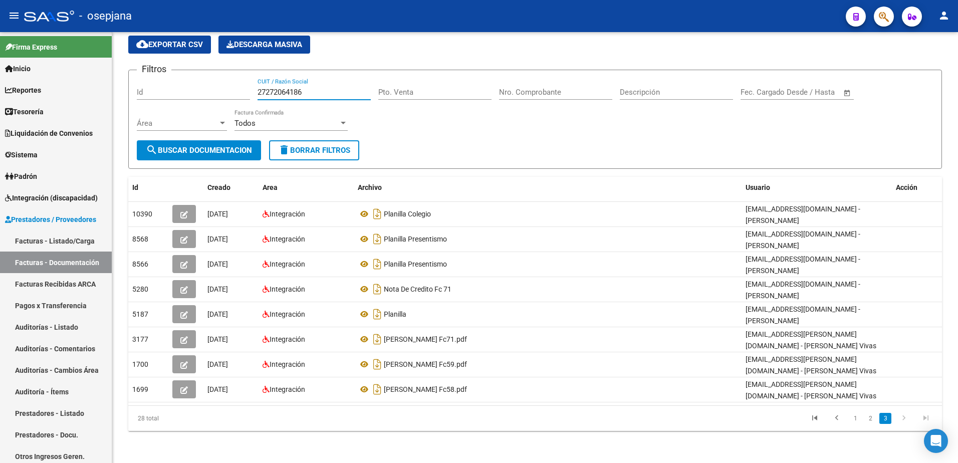
click at [163, 76] on form "Filtros Id 27272064186 CUIT / Razón Social Pto. Venta Nro. Comprobante Descripc…" at bounding box center [535, 119] width 814 height 99
paste input "87507734"
click at [174, 150] on span "search Buscar Documentacion" at bounding box center [199, 150] width 106 height 9
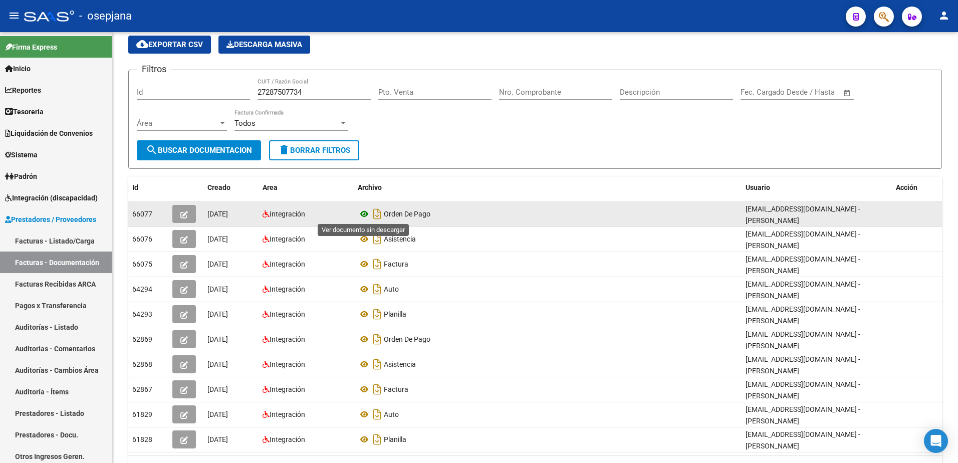
click at [362, 212] on icon at bounding box center [364, 214] width 13 height 12
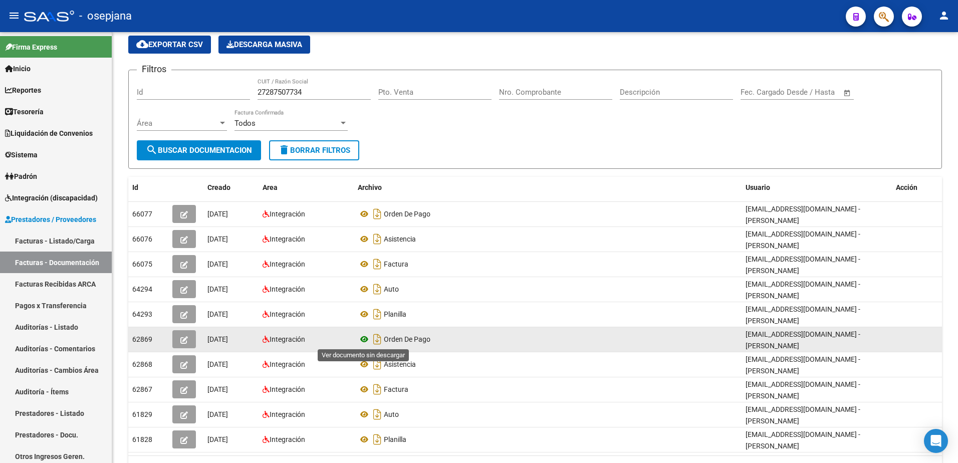
click at [361, 338] on icon at bounding box center [364, 339] width 13 height 12
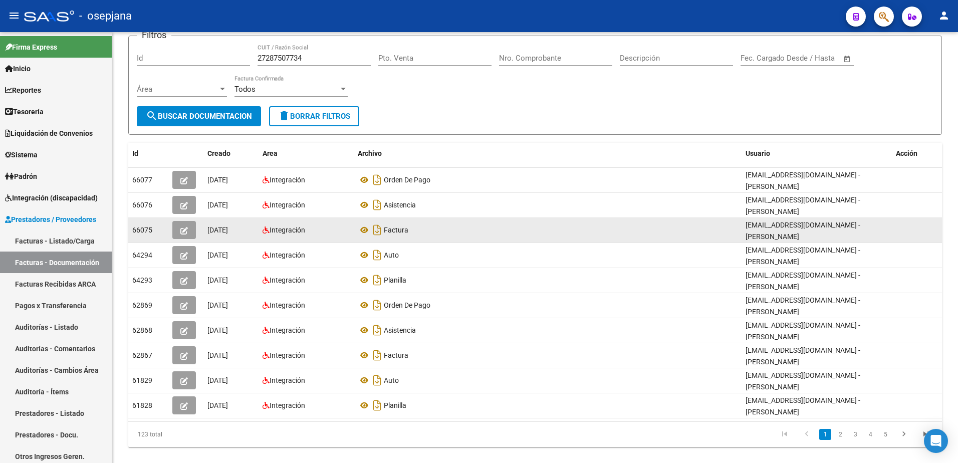
scroll to position [88, 0]
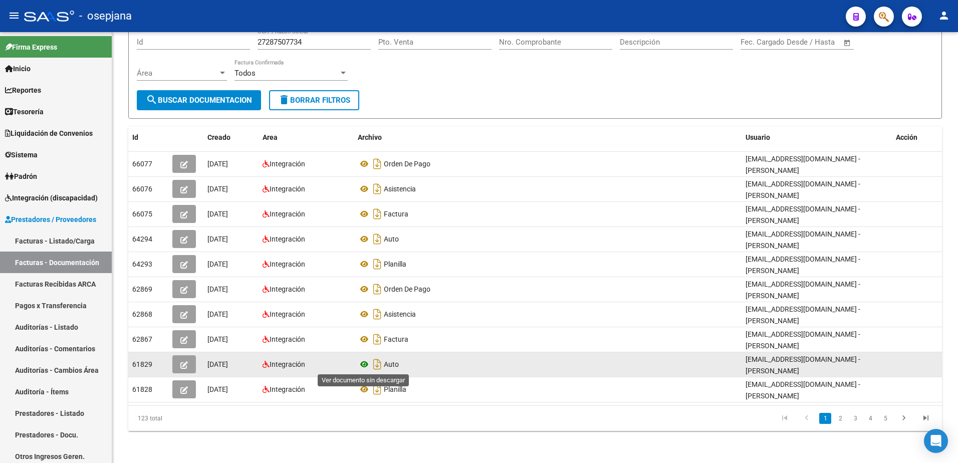
click at [363, 364] on icon at bounding box center [364, 364] width 13 height 12
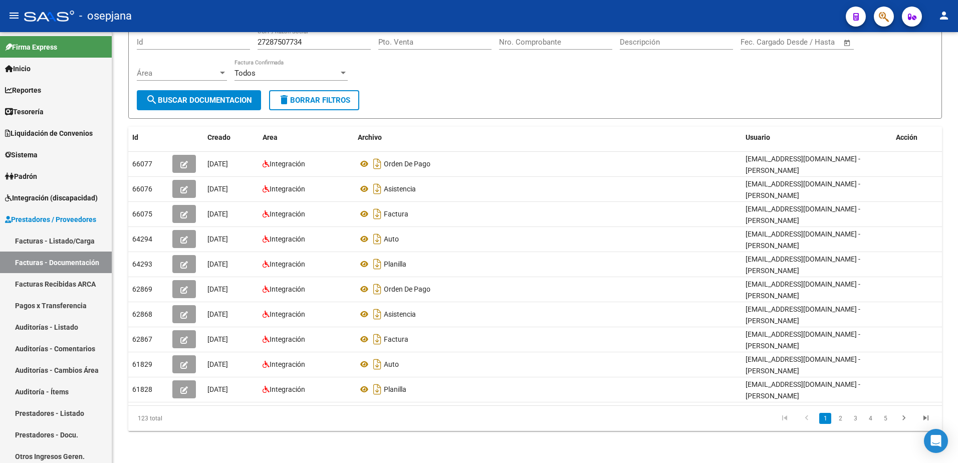
click at [841, 420] on link "2" at bounding box center [840, 418] width 12 height 11
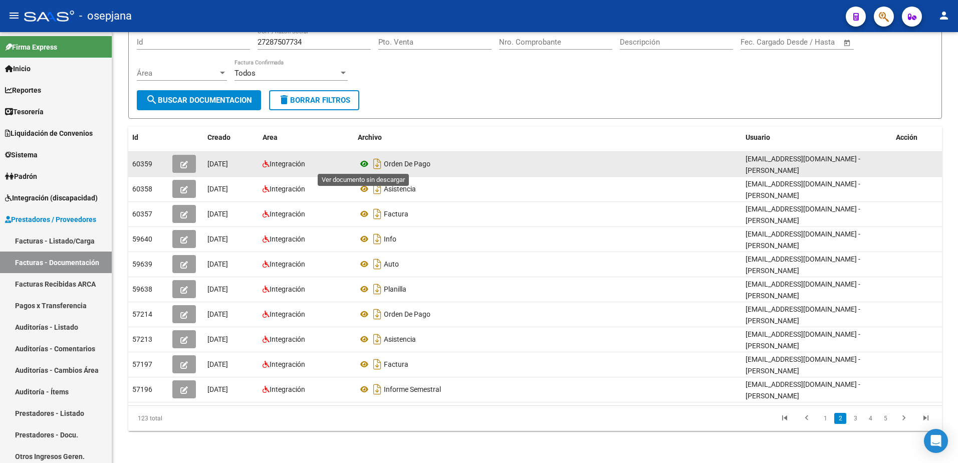
click at [364, 162] on icon at bounding box center [364, 164] width 13 height 12
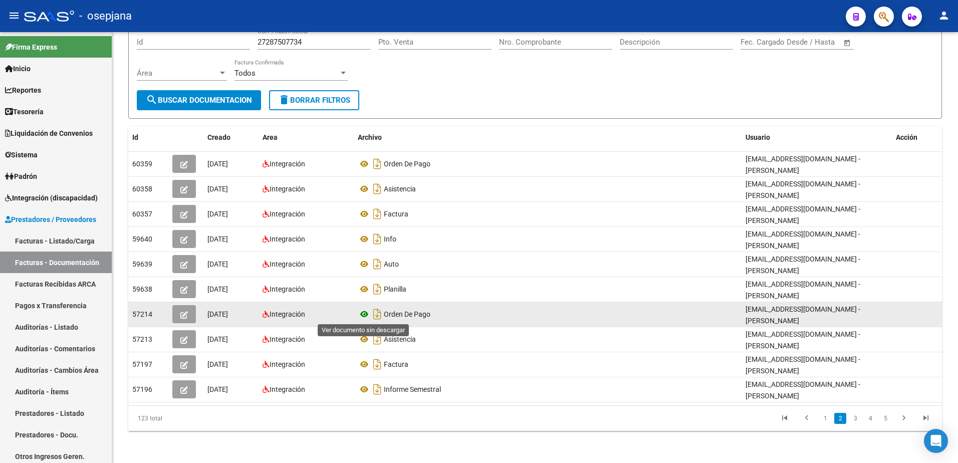
click at [361, 313] on icon at bounding box center [364, 314] width 13 height 12
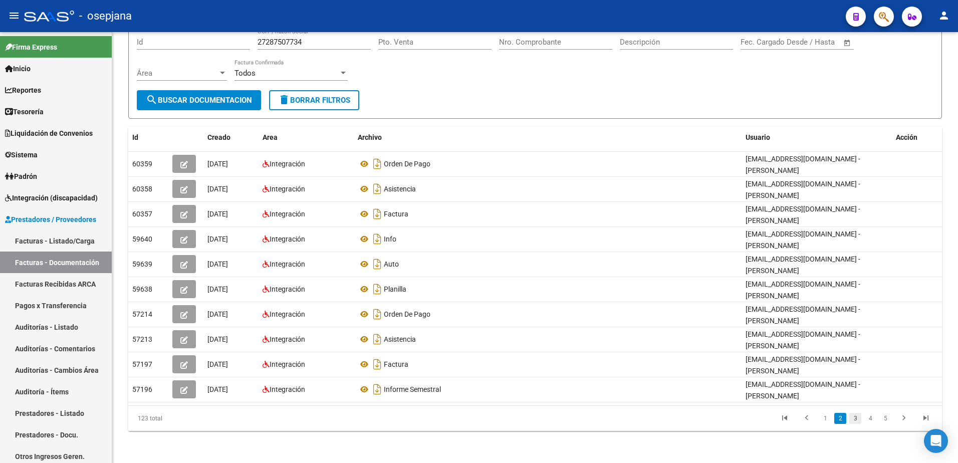
click at [855, 420] on link "3" at bounding box center [855, 418] width 12 height 11
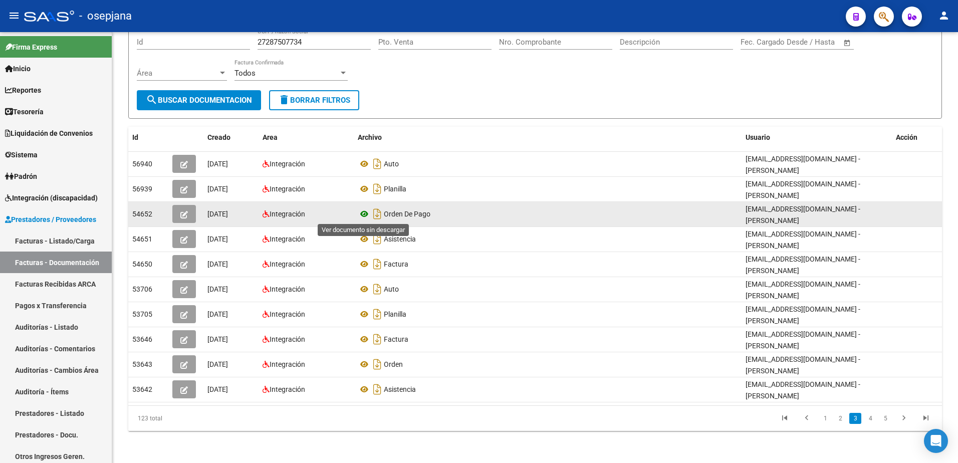
click at [366, 214] on icon at bounding box center [364, 214] width 13 height 12
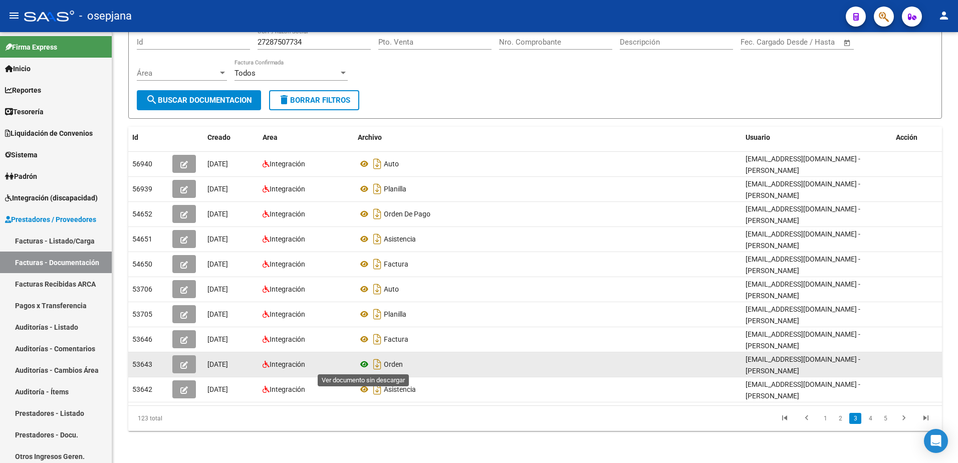
click at [364, 363] on icon at bounding box center [364, 364] width 13 height 12
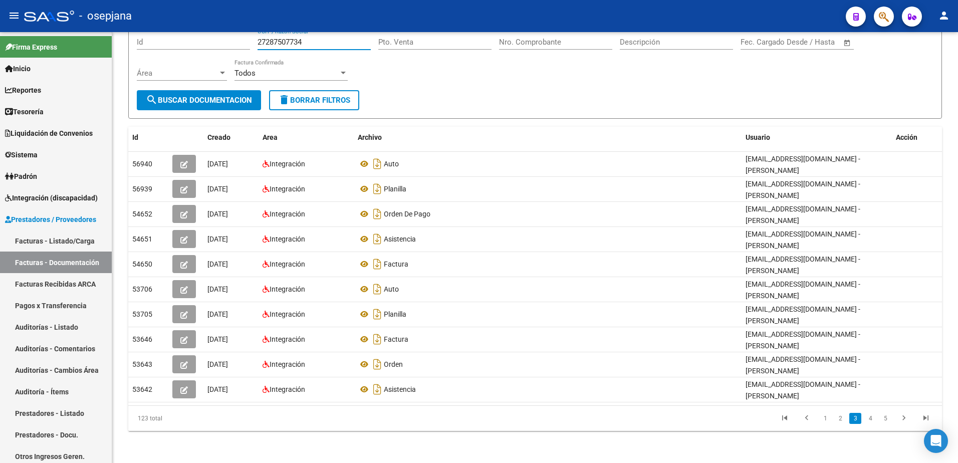
drag, startPoint x: 315, startPoint y: 43, endPoint x: 184, endPoint y: 43, distance: 130.3
click at [184, 43] on div "Filtros Id 27287507734 CUIT / Razón Social Pto. Venta Nro. Comprobante Descripc…" at bounding box center [535, 59] width 797 height 62
paste input "93194683"
click at [873, 423] on link "2" at bounding box center [870, 418] width 12 height 11
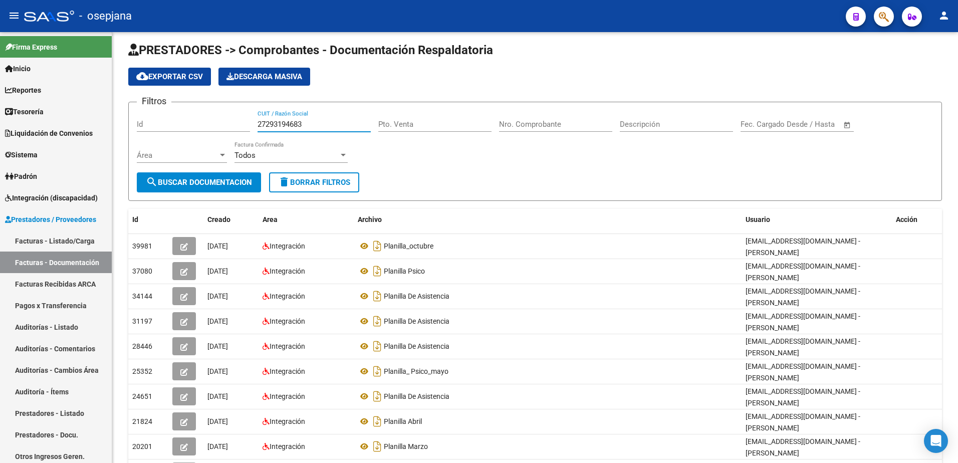
drag, startPoint x: 310, startPoint y: 42, endPoint x: 179, endPoint y: 29, distance: 131.4
click at [181, 28] on div "menu - osepjana person Firma Express Inicio Calendario SSS Instructivos Contact…" at bounding box center [479, 231] width 958 height 463
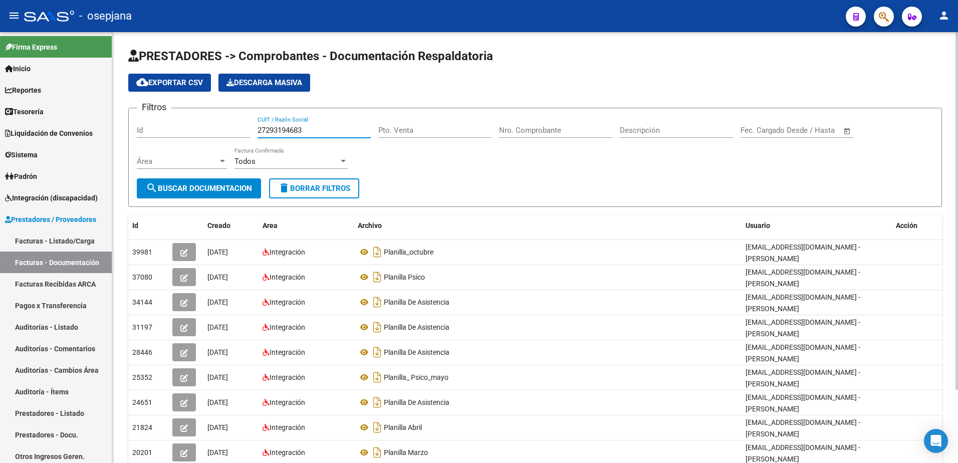
paste input "9522844"
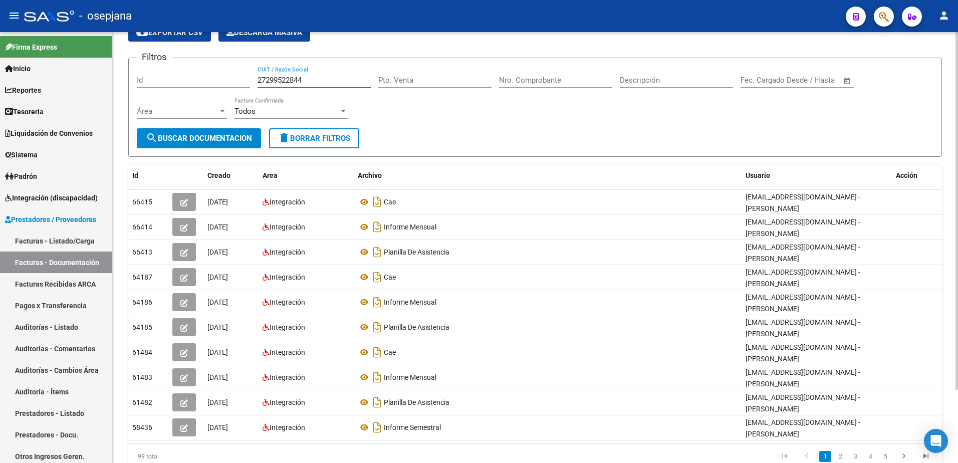
scroll to position [88, 0]
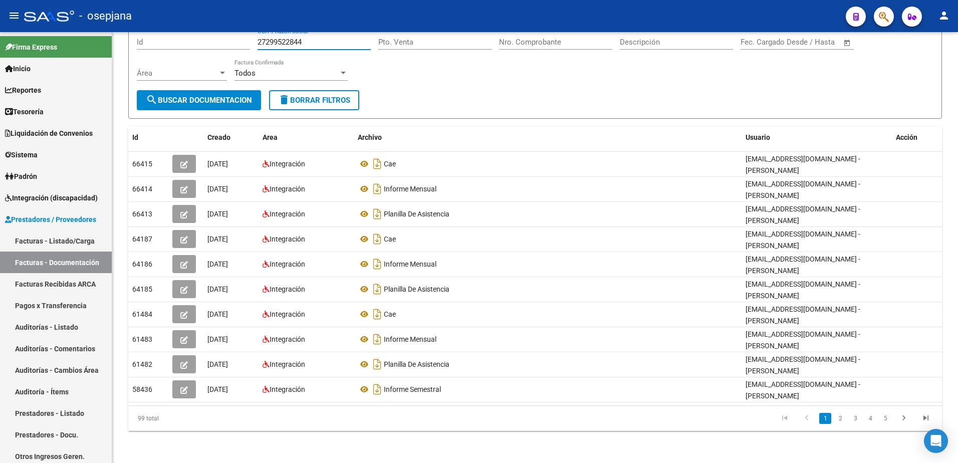
click at [902, 420] on icon "go to next page" at bounding box center [904, 419] width 13 height 12
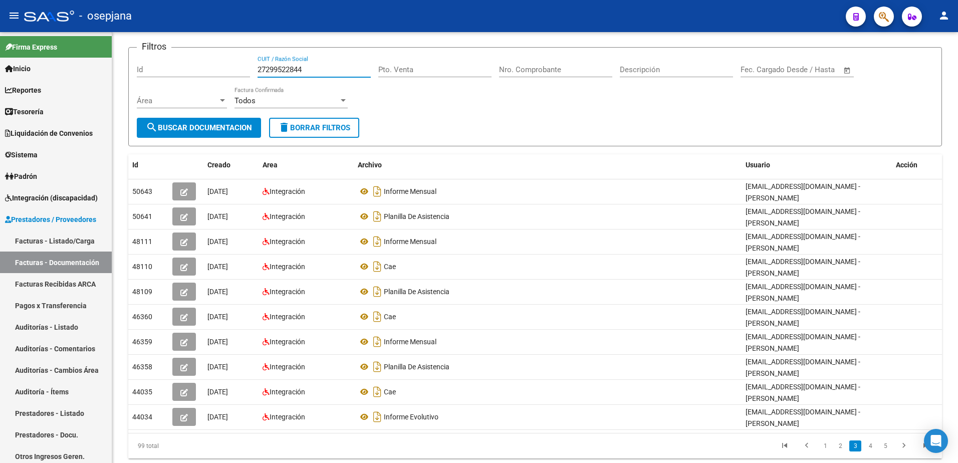
drag, startPoint x: 313, startPoint y: 44, endPoint x: 141, endPoint y: 39, distance: 172.0
click at [141, 39] on app-list-header "PRESTADORES -> Comprobantes - Documentación Respaldatoria cloud_download Export…" at bounding box center [535, 66] width 814 height 159
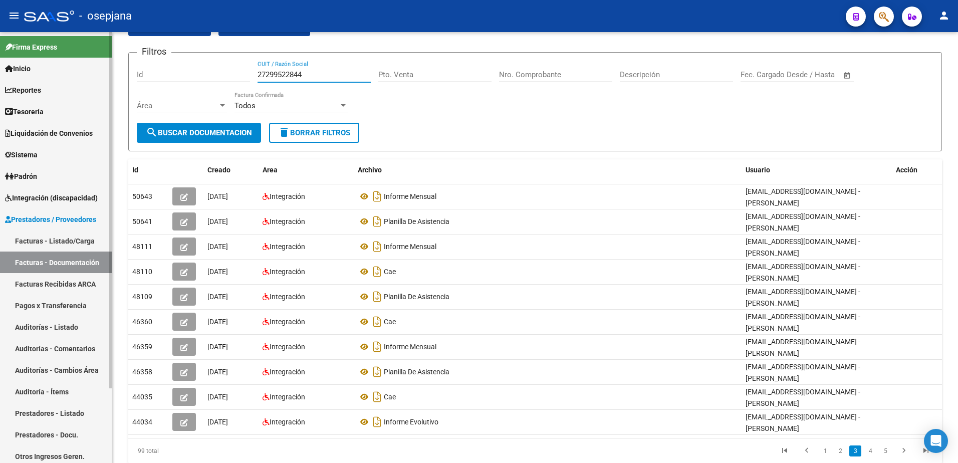
paste input "300476177"
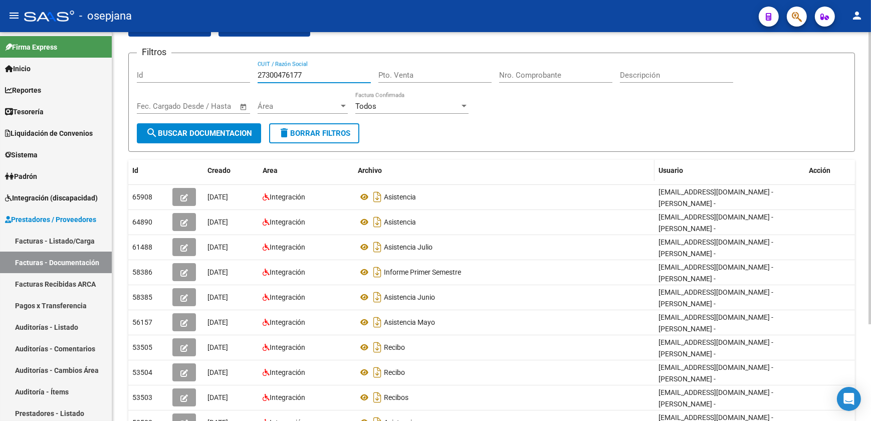
scroll to position [101, 0]
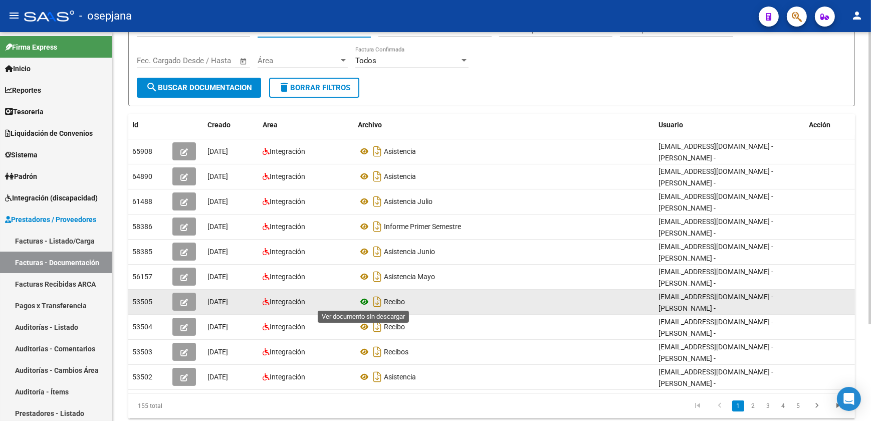
click at [368, 299] on icon at bounding box center [364, 302] width 13 height 12
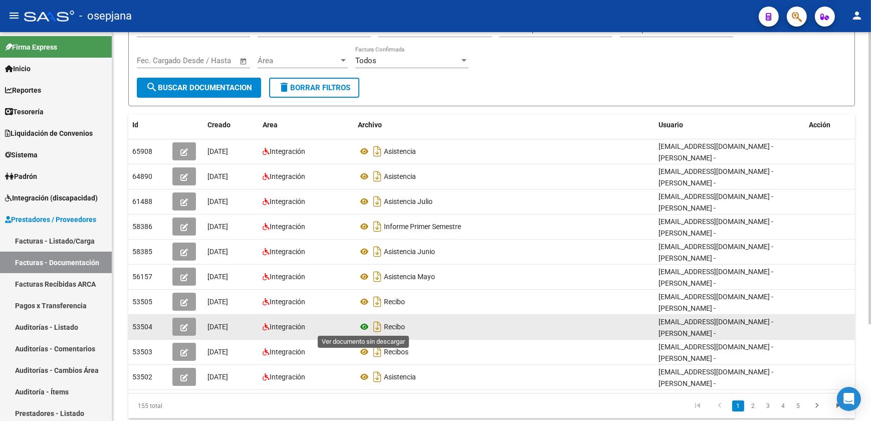
click at [362, 324] on icon at bounding box center [364, 327] width 13 height 12
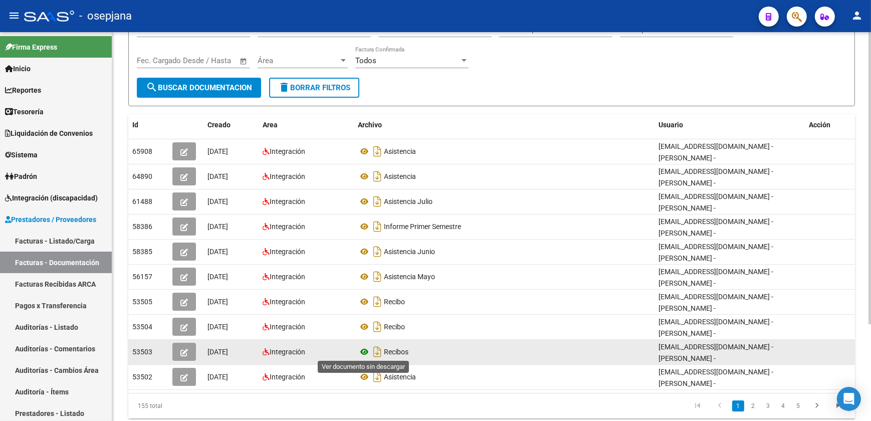
click at [366, 348] on icon at bounding box center [364, 352] width 13 height 12
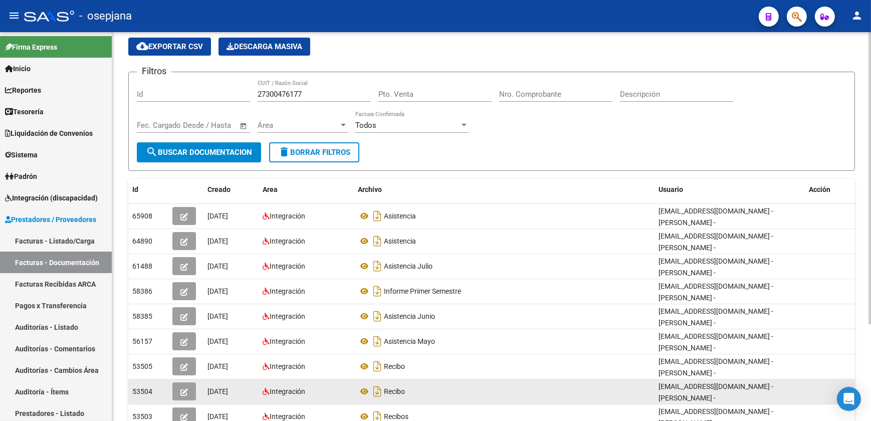
scroll to position [128, 0]
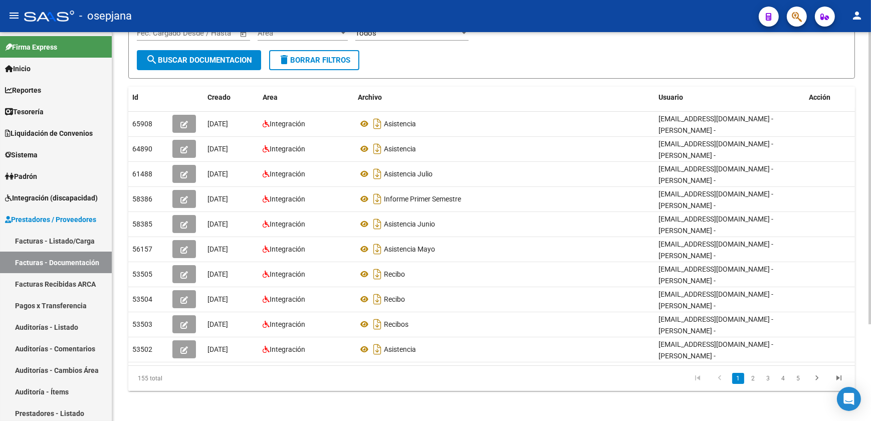
click at [466, 65] on form "Filtros Id 27300476177 CUIT / Razón Social Pto. Venta Nro. Comprobante Descripc…" at bounding box center [491, 28] width 727 height 99
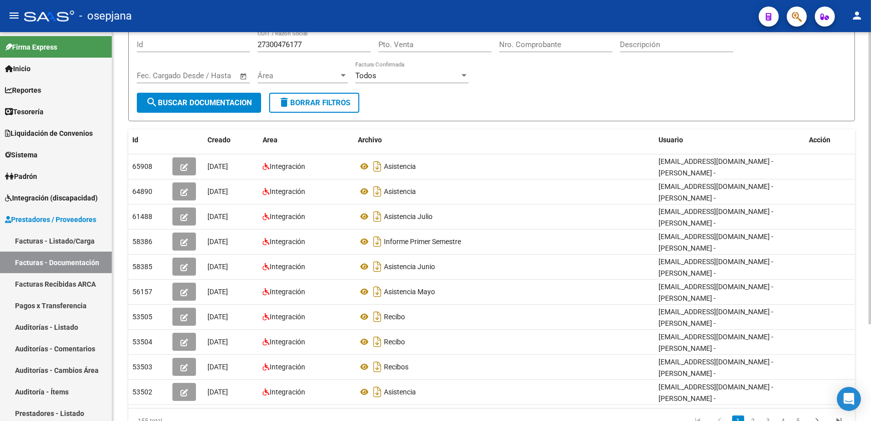
scroll to position [37, 0]
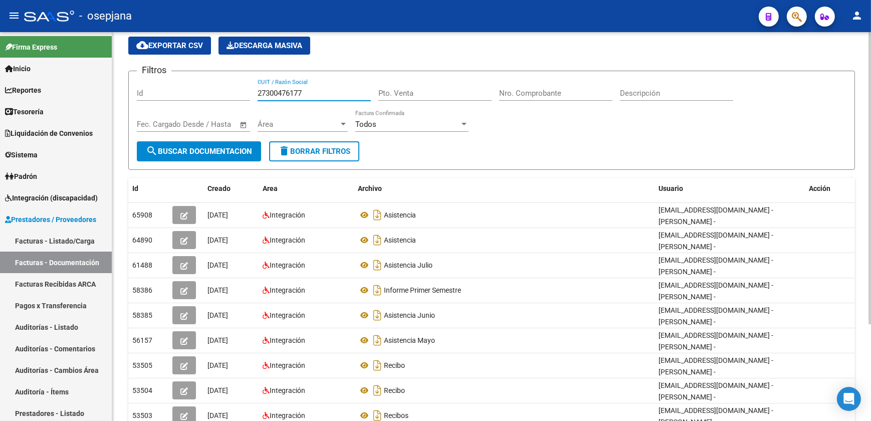
drag, startPoint x: 206, startPoint y: 78, endPoint x: 125, endPoint y: 76, distance: 81.2
click at [135, 76] on form "Filtros Id 27300476177 CUIT / Razón Social Pto. Venta Nro. Comprobante Descripc…" at bounding box center [491, 120] width 727 height 99
paste input "2644964"
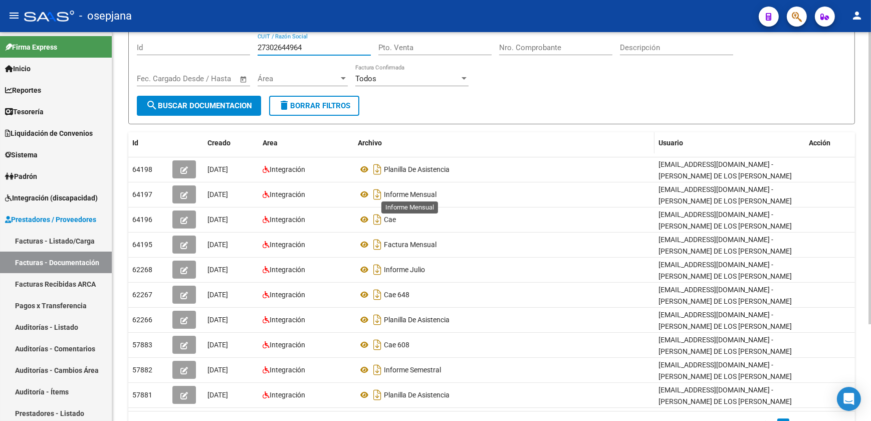
scroll to position [128, 0]
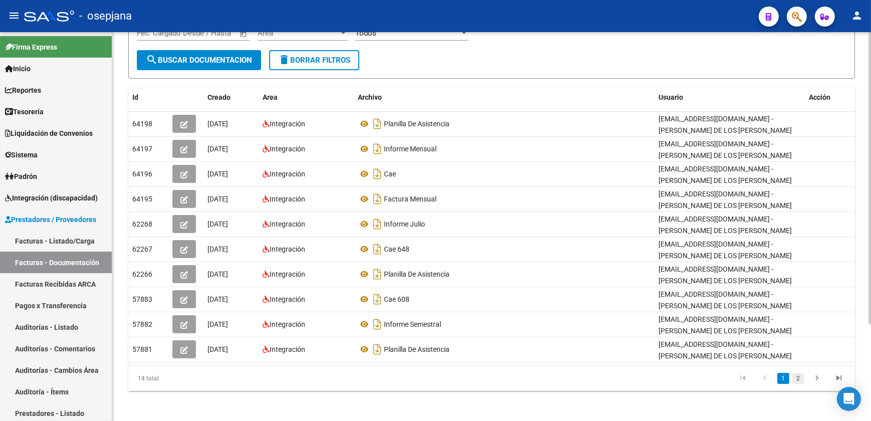
click at [801, 377] on link "2" at bounding box center [798, 378] width 12 height 11
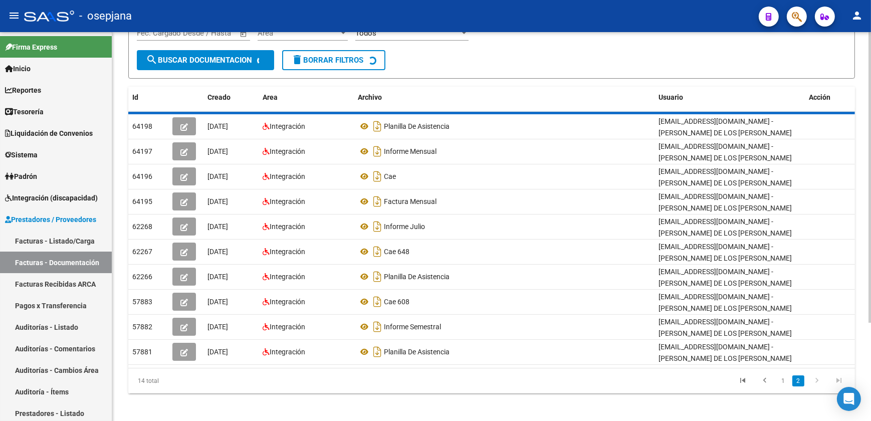
scroll to position [0, 0]
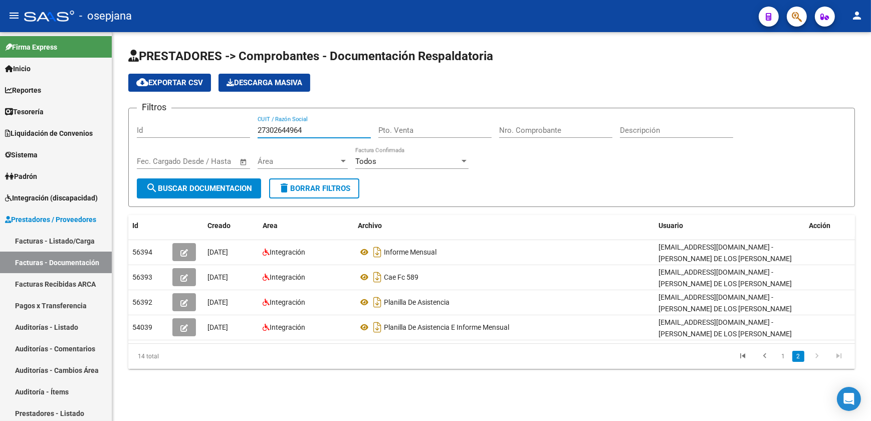
click at [168, 116] on div "Filtros Id 27302644964 CUIT / Razón Social Pto. Venta Nro. Comprobante Descripc…" at bounding box center [492, 147] width 710 height 62
paste input "6281122"
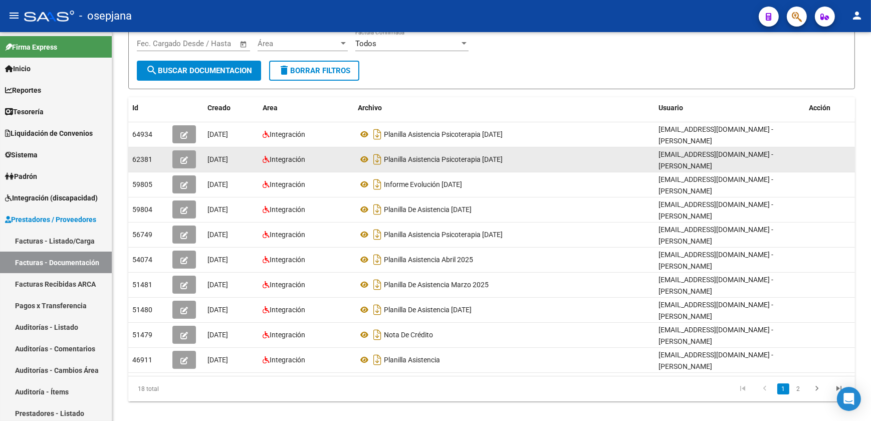
scroll to position [128, 0]
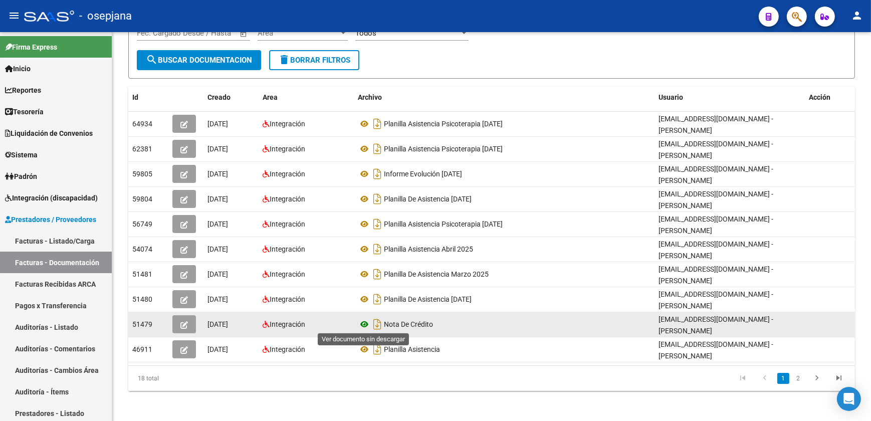
click at [365, 324] on icon at bounding box center [364, 324] width 13 height 12
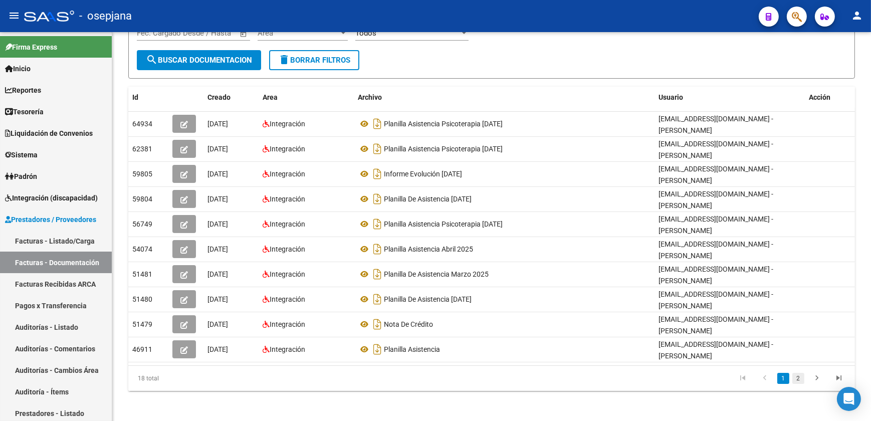
click at [800, 377] on link "2" at bounding box center [798, 378] width 12 height 11
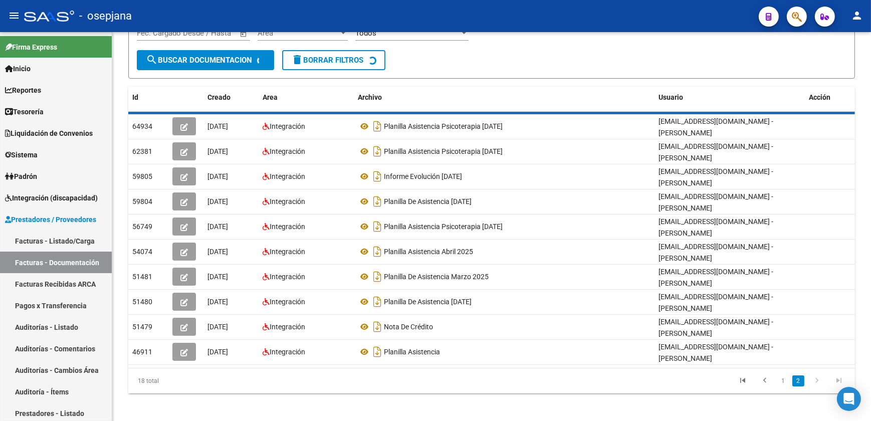
scroll to position [78, 0]
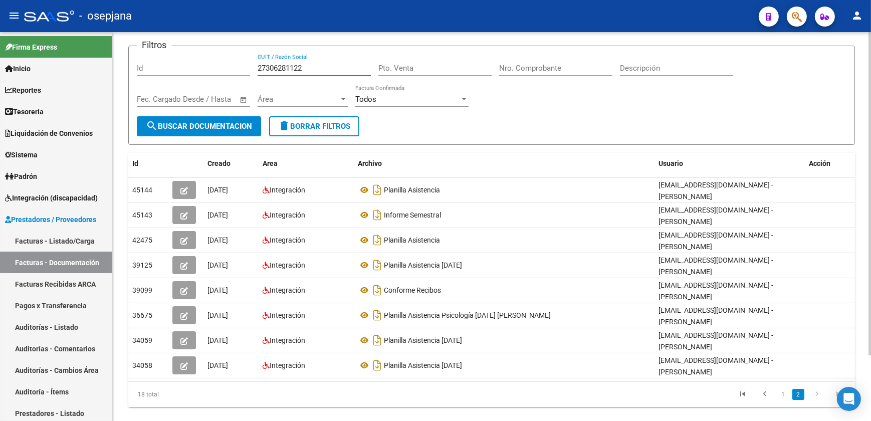
drag, startPoint x: 225, startPoint y: 40, endPoint x: 195, endPoint y: 38, distance: 30.1
click at [195, 38] on app-list-header "PRESTADORES -> Comprobantes - Documentación Respaldatoria cloud_download Export…" at bounding box center [491, 65] width 727 height 159
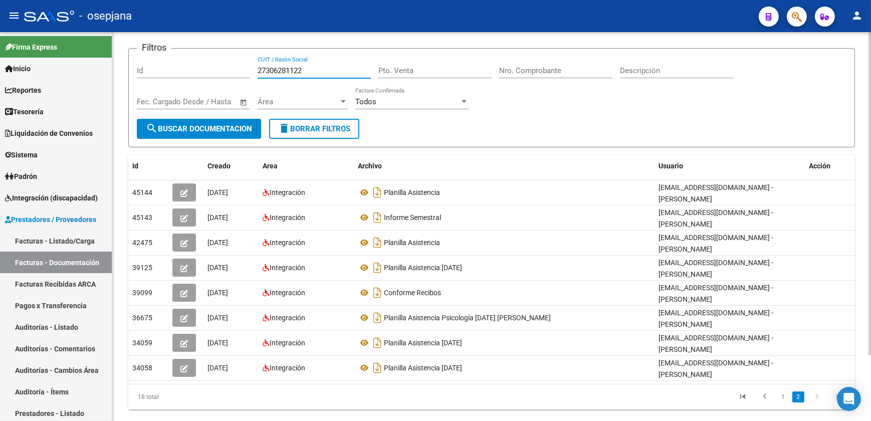
paste input "460981"
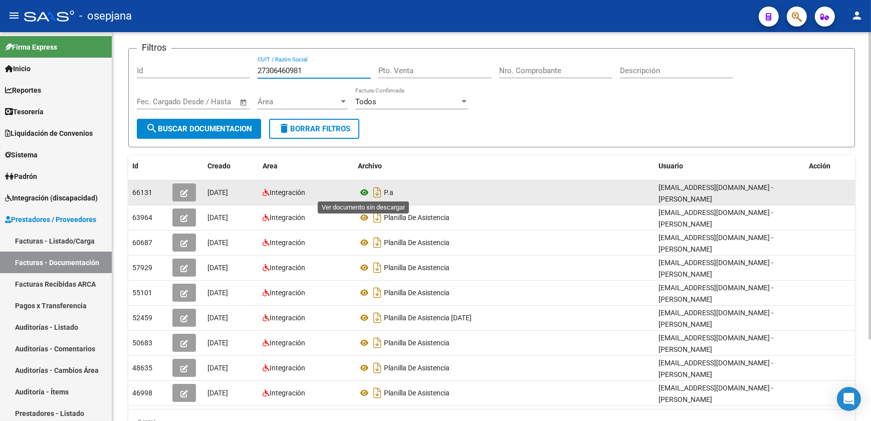
click at [361, 193] on icon at bounding box center [364, 192] width 13 height 12
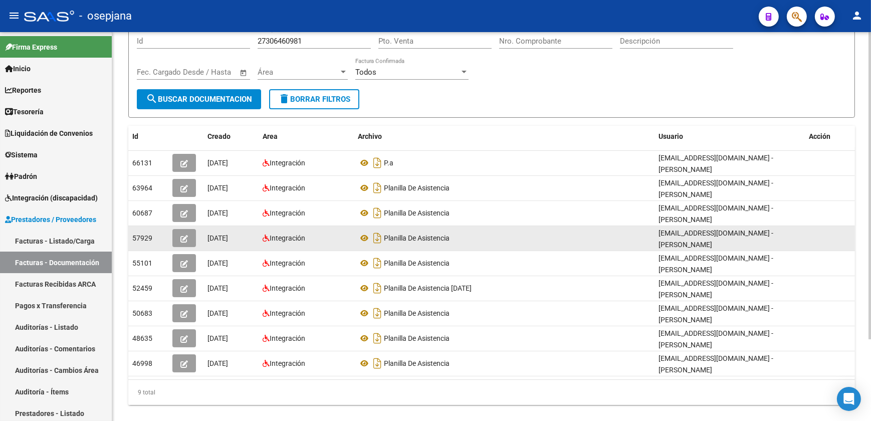
scroll to position [103, 0]
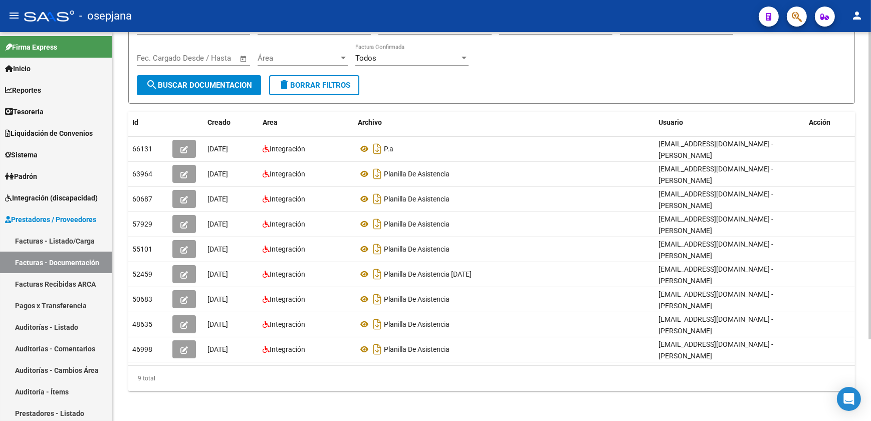
click at [486, 98] on form "Filtros Id 27306460981 CUIT / Razón Social Pto. Venta Nro. Comprobante Descripc…" at bounding box center [491, 54] width 727 height 99
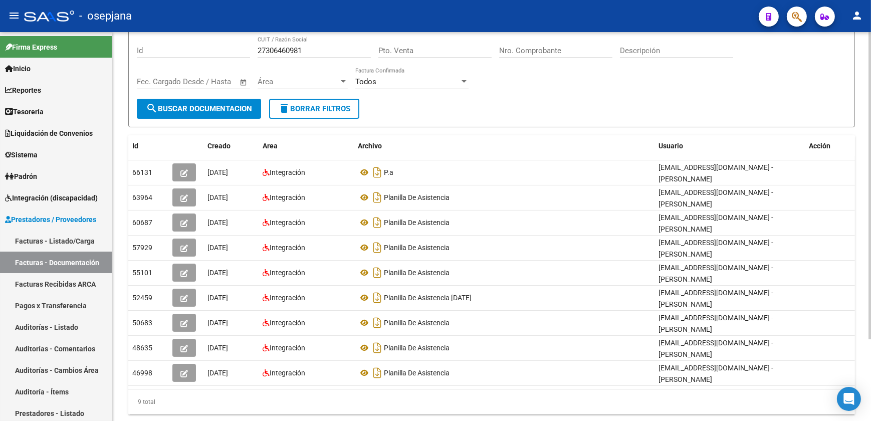
scroll to position [58, 0]
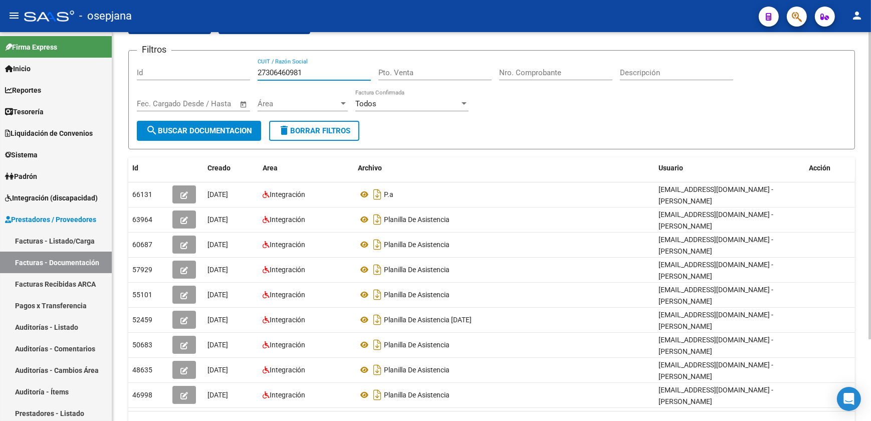
drag, startPoint x: 291, startPoint y: 70, endPoint x: 152, endPoint y: 61, distance: 139.1
click at [154, 60] on div "Filtros Id 27306460981 CUIT / Razón Social Pto. Venta Nro. Comprobante Descripc…" at bounding box center [492, 90] width 710 height 62
paste input "7360638"
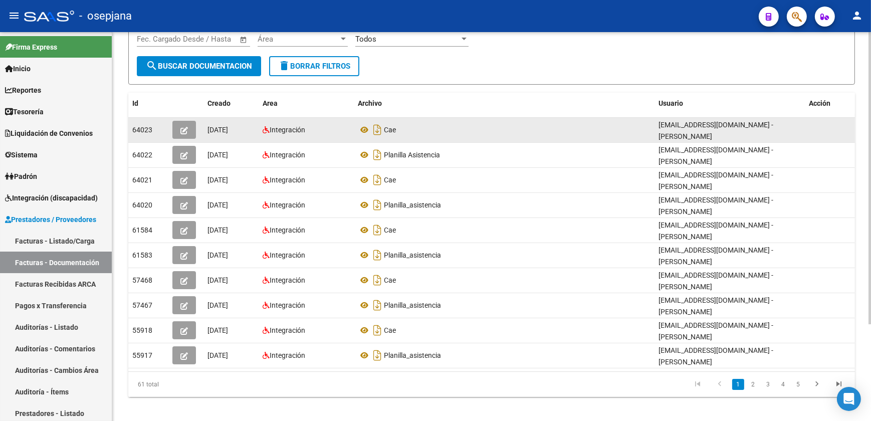
scroll to position [128, 0]
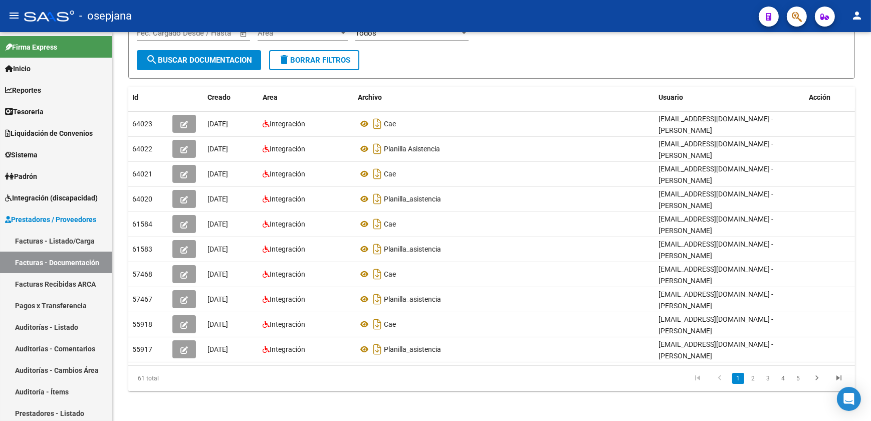
click at [817, 379] on icon "go to next page" at bounding box center [816, 379] width 13 height 12
click at [817, 380] on icon "go to next page" at bounding box center [816, 379] width 13 height 12
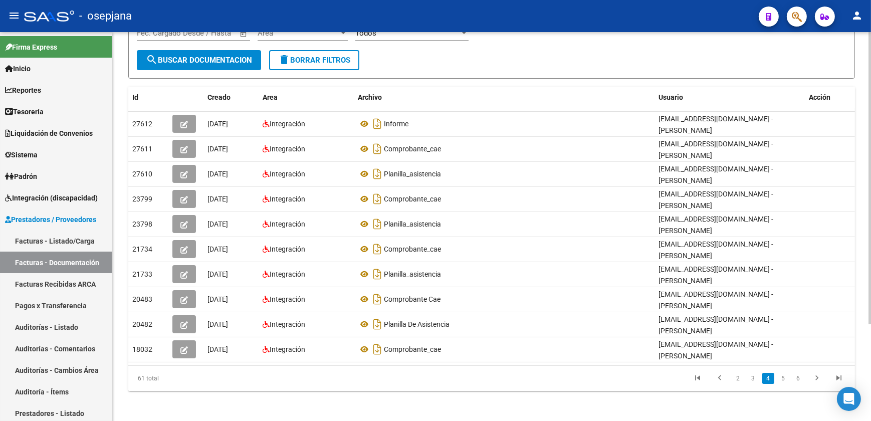
click at [463, 67] on form "Filtros Id 27307360638 CUIT / Razón Social Pto. Venta Nro. Comprobante Descripc…" at bounding box center [491, 28] width 727 height 99
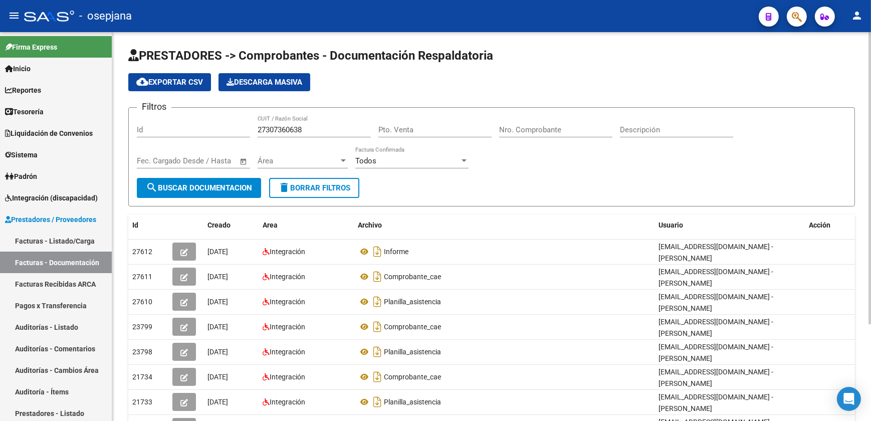
scroll to position [0, 0]
drag, startPoint x: 306, startPoint y: 128, endPoint x: 175, endPoint y: 114, distance: 131.5
click at [175, 114] on form "Filtros Id 27307360638 CUIT / Razón Social Pto. Venta Nro. Comprobante Descripc…" at bounding box center [491, 157] width 727 height 99
paste input "8617616"
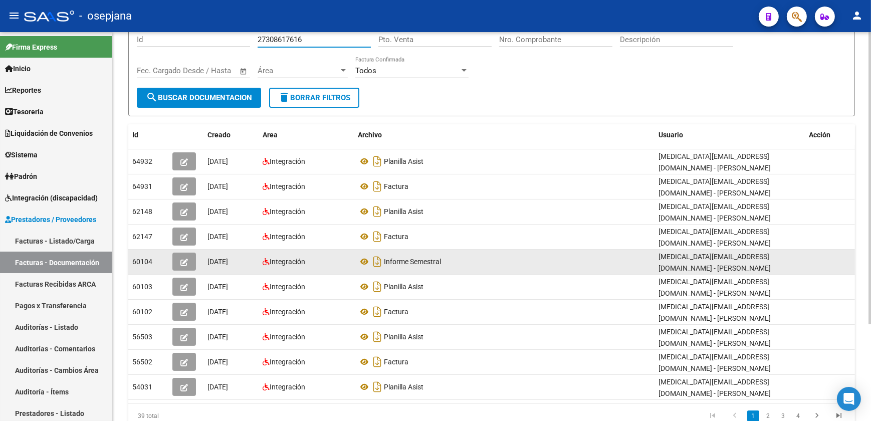
scroll to position [128, 0]
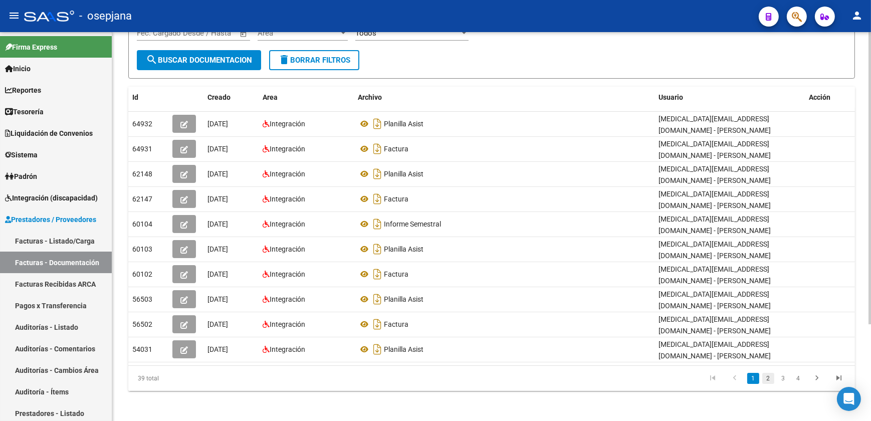
click at [770, 380] on link "2" at bounding box center [768, 378] width 12 height 11
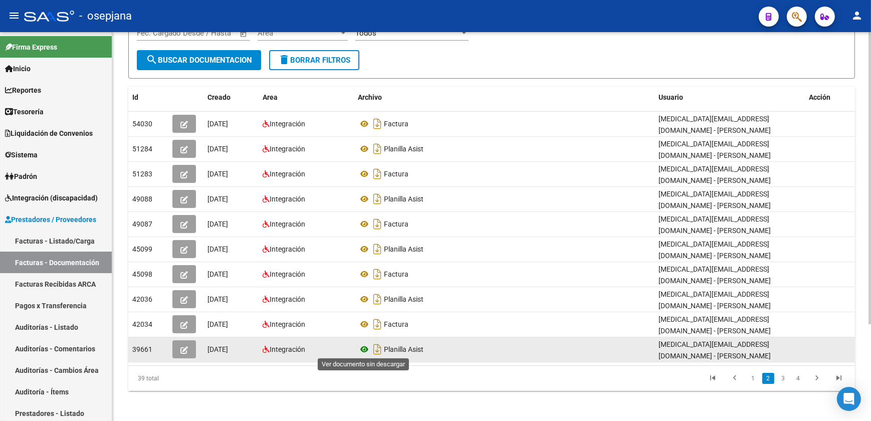
click at [362, 347] on icon at bounding box center [364, 349] width 13 height 12
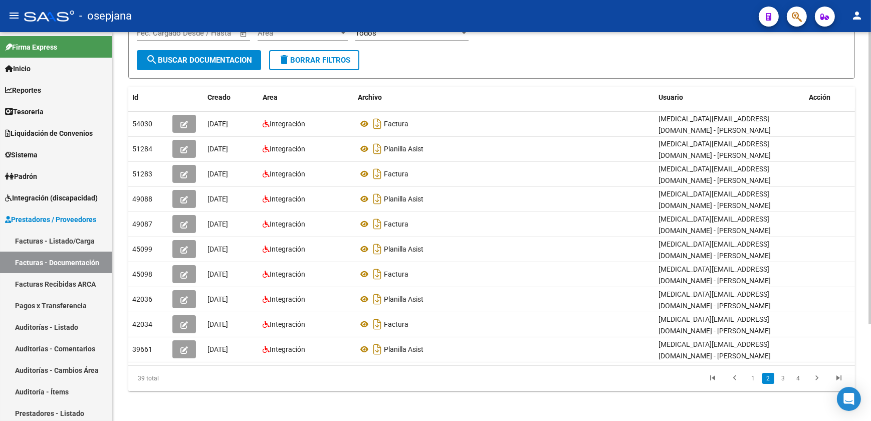
click at [419, 59] on form "Filtros Id 27308617616 CUIT / Razón Social Pto. Venta Nro. Comprobante Descripc…" at bounding box center [491, 28] width 727 height 99
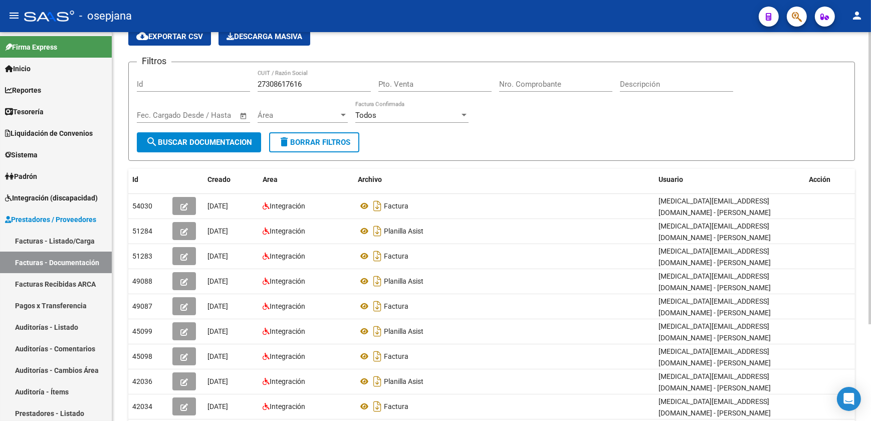
scroll to position [0, 0]
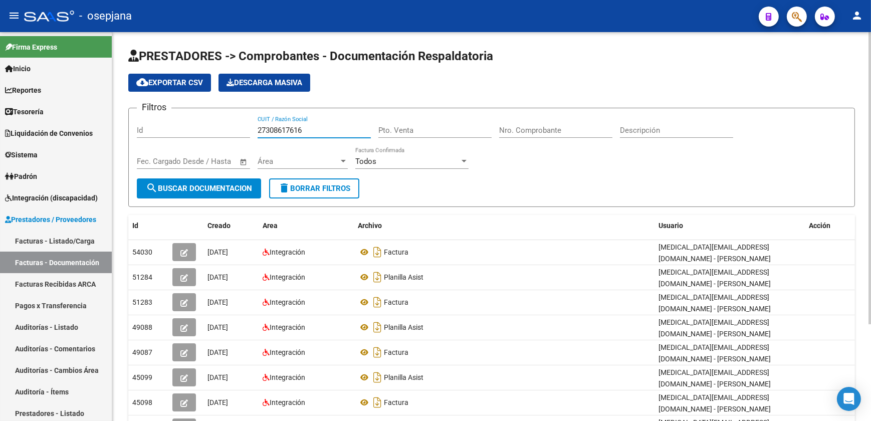
drag, startPoint x: 286, startPoint y: 127, endPoint x: 196, endPoint y: 119, distance: 90.1
click at [196, 119] on div "Filtros Id 27308617616 CUIT / Razón Social Pto. Venta Nro. Comprobante Descripc…" at bounding box center [492, 147] width 710 height 62
paste input "11074151"
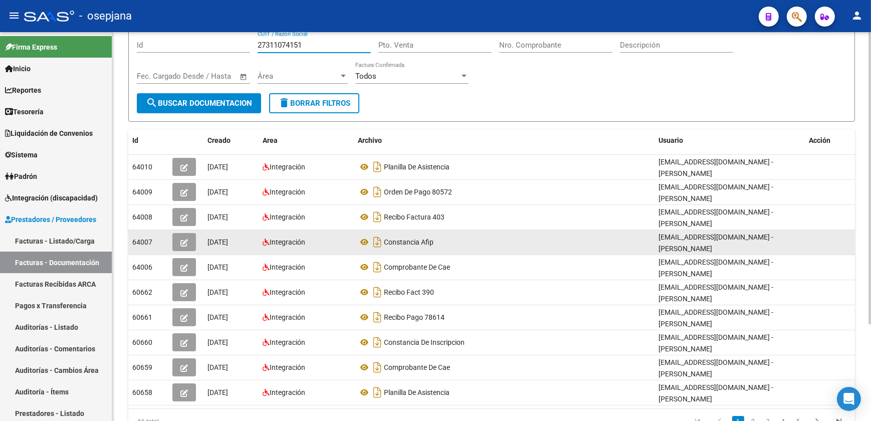
scroll to position [91, 0]
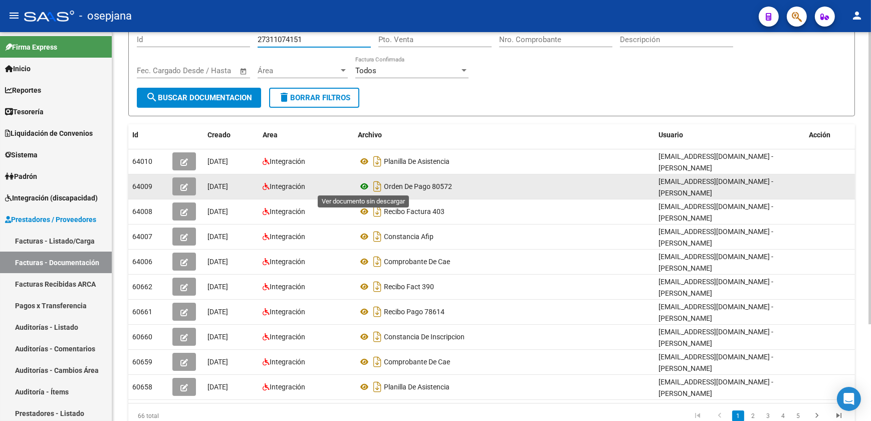
click at [364, 183] on icon at bounding box center [364, 186] width 13 height 12
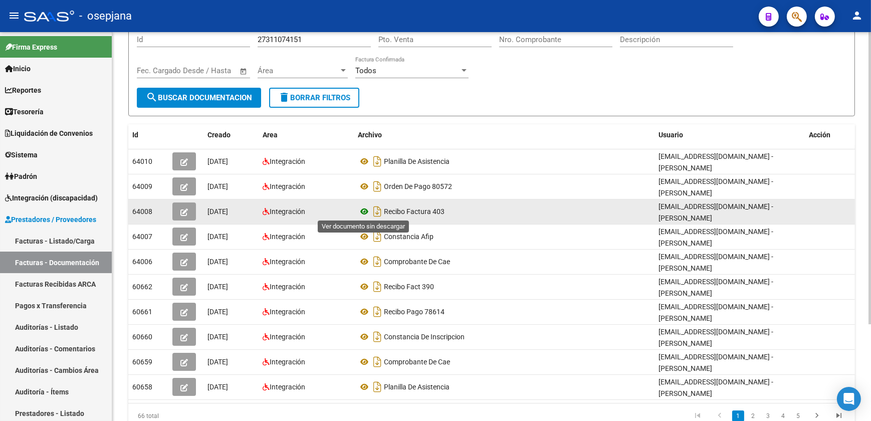
click at [363, 209] on icon at bounding box center [364, 211] width 13 height 12
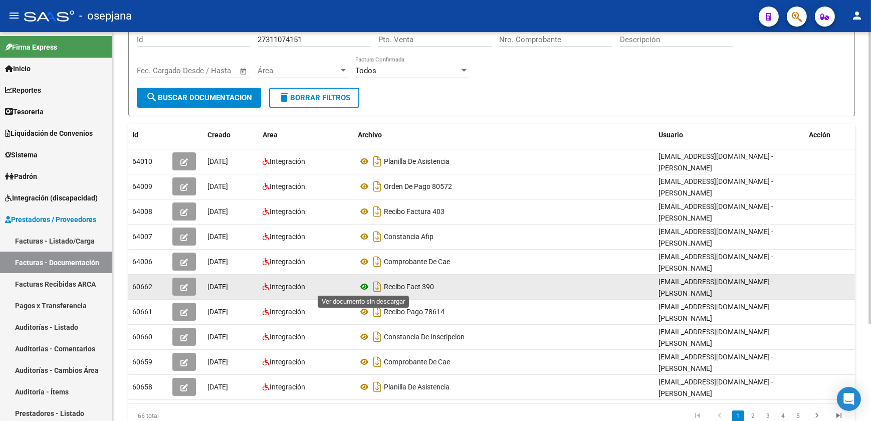
click at [362, 283] on icon at bounding box center [364, 287] width 13 height 12
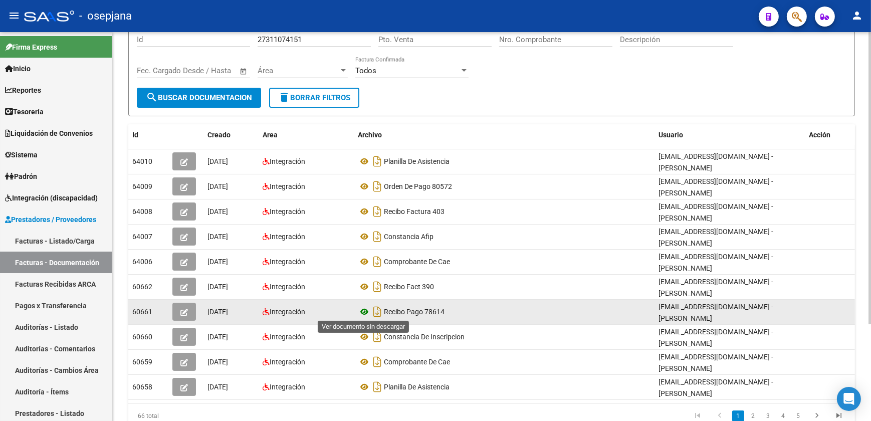
click at [365, 310] on icon at bounding box center [364, 312] width 13 height 12
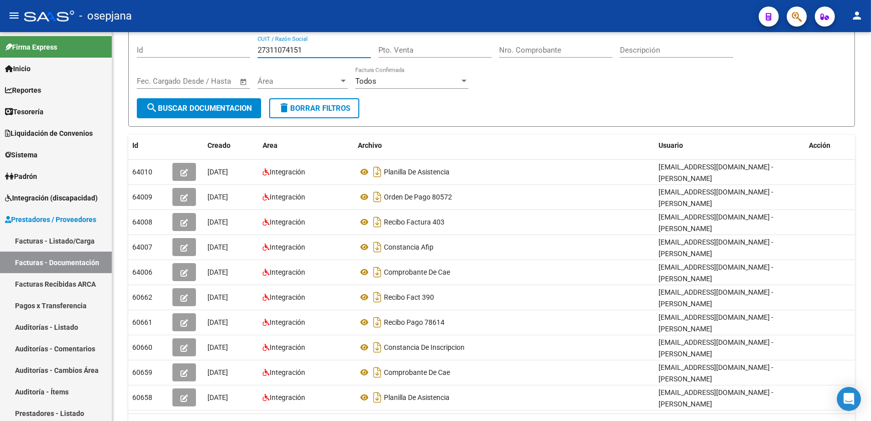
scroll to position [73, 0]
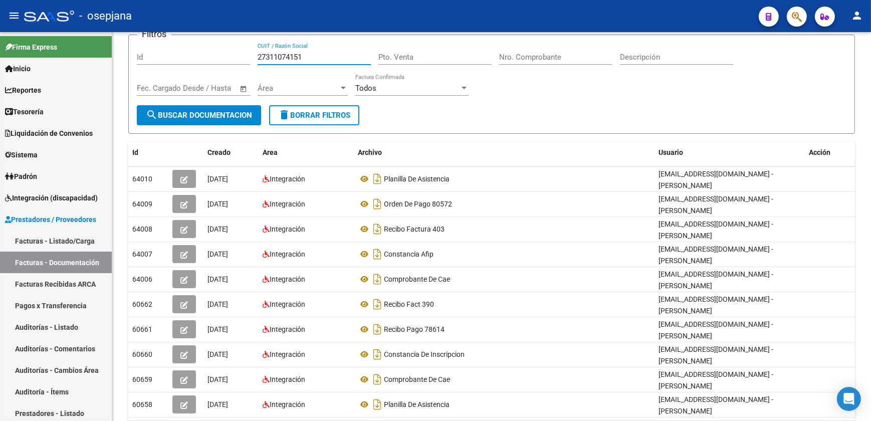
drag, startPoint x: 311, startPoint y: 40, endPoint x: 183, endPoint y: 40, distance: 127.8
click at [183, 40] on form "Filtros Id 27311074151 CUIT / Razón Social Pto. Venta Nro. Comprobante Descripc…" at bounding box center [491, 84] width 727 height 99
paste input "490759"
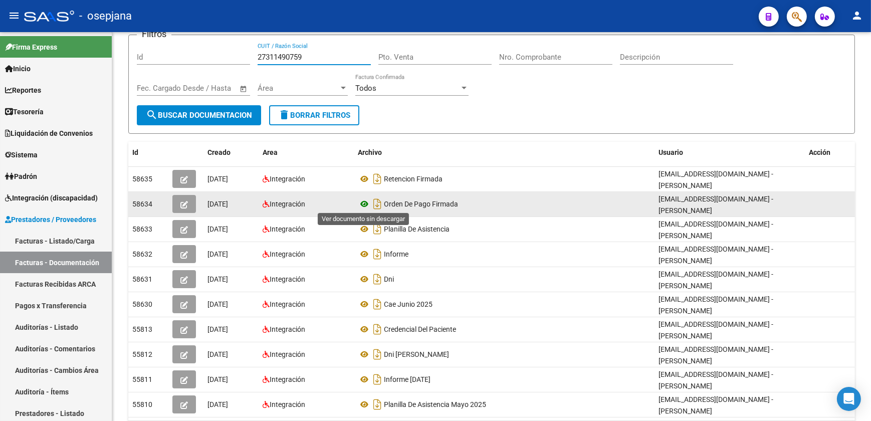
click at [363, 200] on icon at bounding box center [364, 204] width 13 height 12
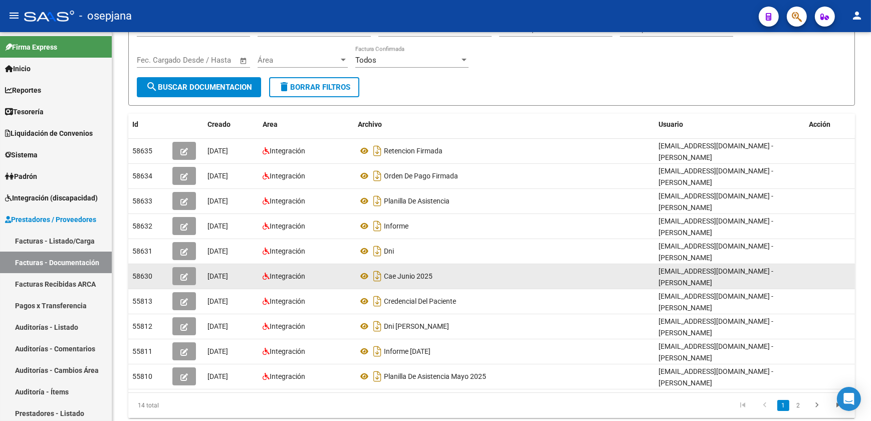
scroll to position [128, 0]
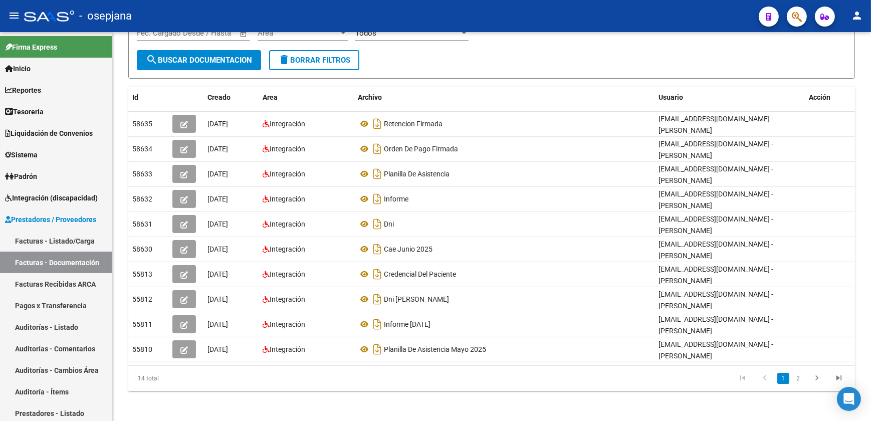
click at [476, 63] on form "Filtros Id 27311490759 CUIT / Razón Social Pto. Venta Nro. Comprobante Descripc…" at bounding box center [491, 28] width 727 height 99
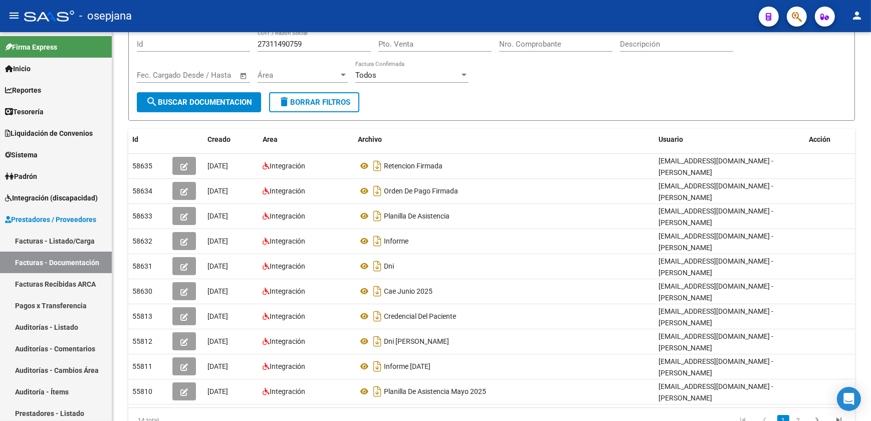
scroll to position [0, 0]
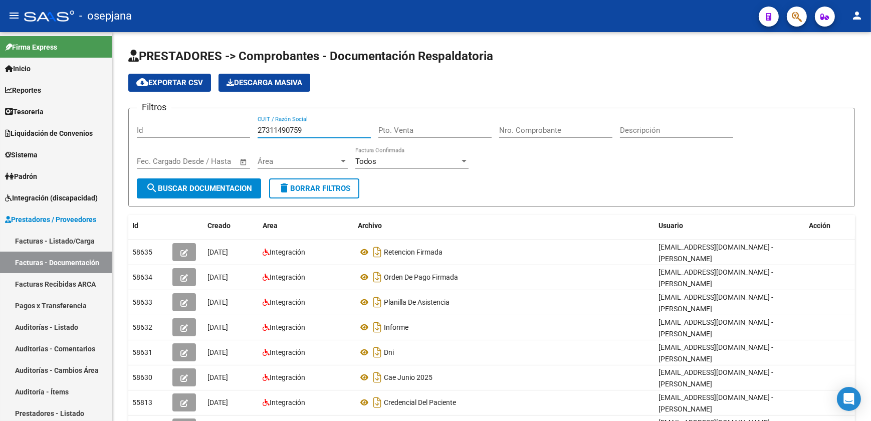
drag, startPoint x: 313, startPoint y: 125, endPoint x: 160, endPoint y: 124, distance: 152.3
click at [164, 123] on div "Filtros Id 27311490759 CUIT / Razón Social Pto. Venta Nro. Comprobante Descripc…" at bounding box center [492, 147] width 710 height 62
paste input "2418172"
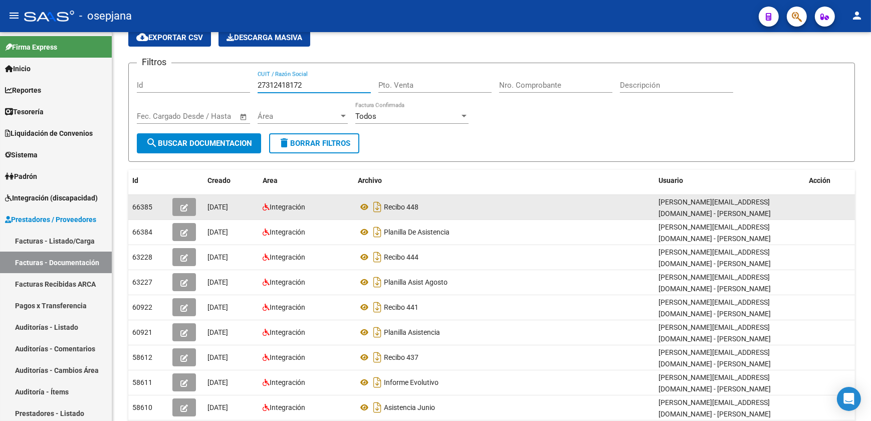
scroll to position [45, 0]
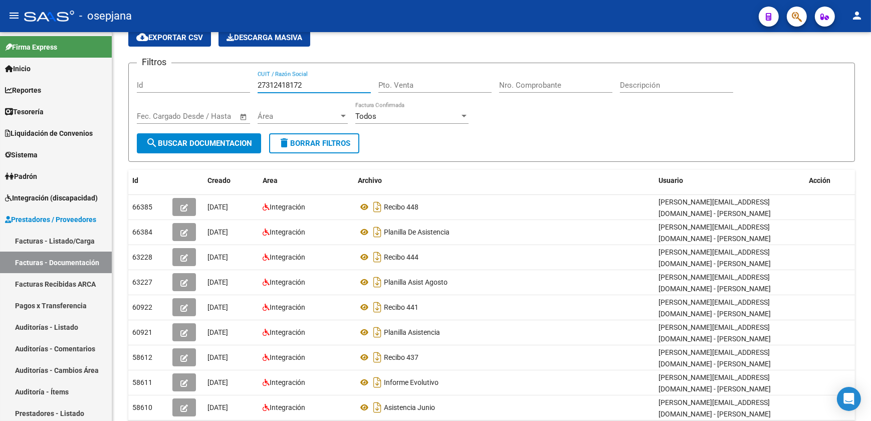
type input "27312418172"
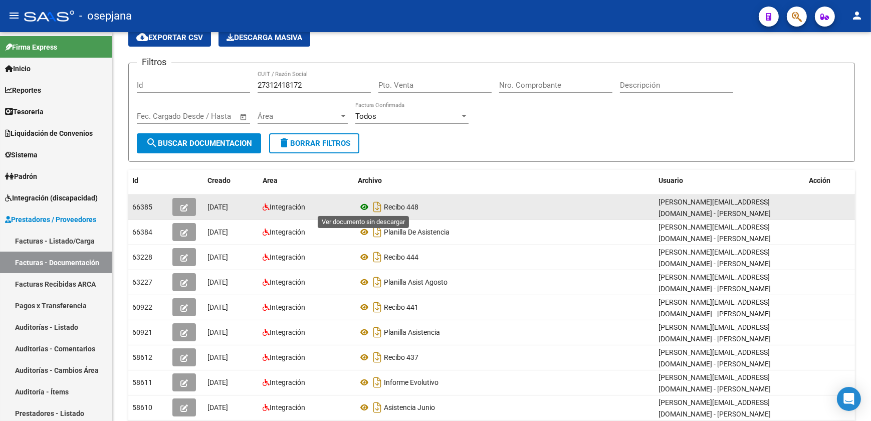
click at [365, 204] on icon at bounding box center [364, 207] width 13 height 12
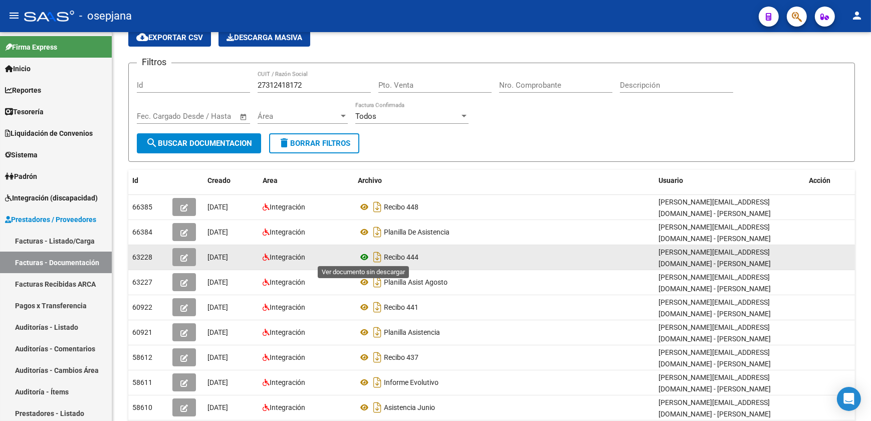
click at [362, 253] on icon at bounding box center [364, 257] width 13 height 12
